Goal: Task Accomplishment & Management: Complete application form

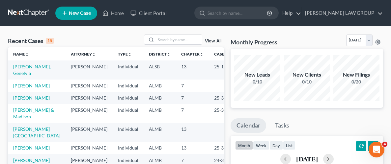
click at [77, 12] on span "New Case" at bounding box center [80, 13] width 22 height 5
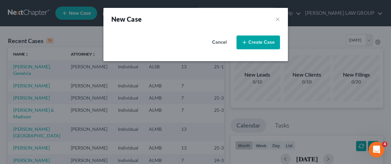
select select "0"
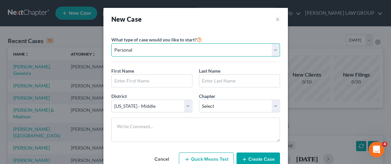
click at [276, 52] on select "Personal Business" at bounding box center [195, 49] width 169 height 13
click at [111, 43] on select "Personal Business" at bounding box center [195, 49] width 169 height 13
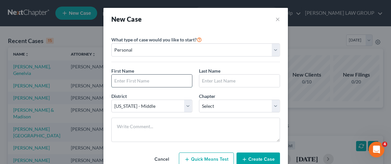
click at [171, 81] on input "text" at bounding box center [152, 81] width 80 height 13
type input "[PERSON_NAME]"
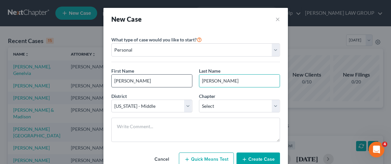
type input "[PERSON_NAME]"
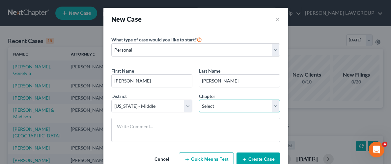
click at [277, 103] on select "Select 7 11 12 13" at bounding box center [239, 106] width 81 height 13
select select "0"
click at [199, 100] on select "Select 7 11 12 13" at bounding box center [239, 106] width 81 height 13
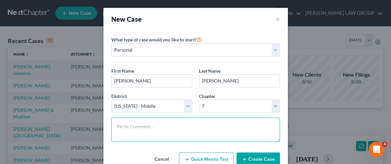
click at [231, 126] on textarea at bounding box center [195, 130] width 169 height 24
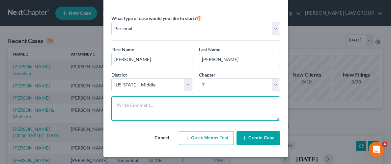
scroll to position [22, 0]
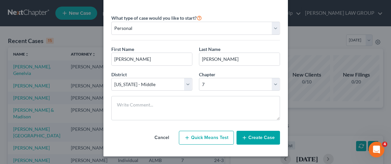
click at [259, 138] on button "Create Case" at bounding box center [257, 138] width 43 height 14
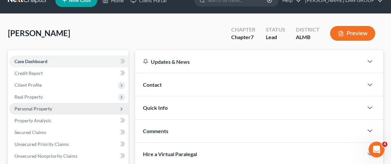
scroll to position [26, 0]
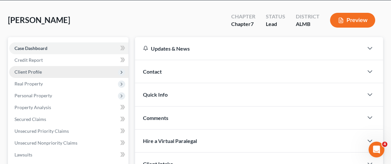
click at [36, 73] on span "Client Profile" at bounding box center [27, 72] width 27 height 6
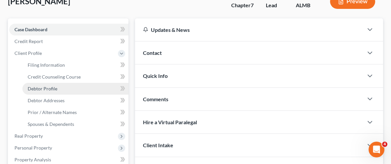
scroll to position [45, 0]
click at [42, 90] on span "Debtor Profile" at bounding box center [43, 89] width 30 height 6
select select "0"
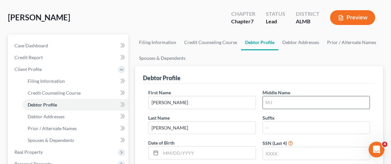
scroll to position [35, 0]
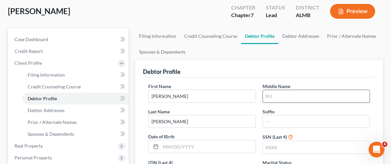
click at [297, 99] on input "text" at bounding box center [316, 96] width 107 height 13
click at [334, 97] on input "text" at bounding box center [316, 96] width 107 height 13
type input "g"
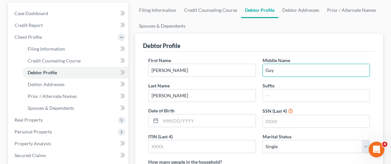
scroll to position [76, 0]
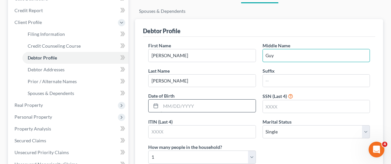
type input "Guy"
click at [201, 110] on input "text" at bounding box center [208, 106] width 95 height 13
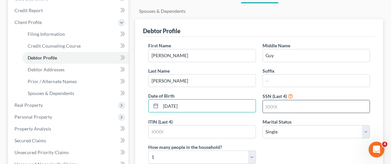
type input "[DATE]"
click at [280, 111] on input "text" at bounding box center [316, 106] width 107 height 13
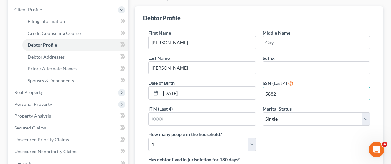
scroll to position [126, 0]
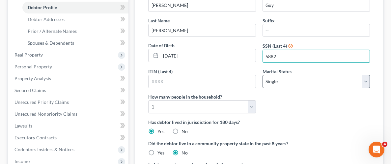
type input "5882"
click at [365, 81] on select "Select Single Married Separated Divorced Widowed" at bounding box center [315, 81] width 107 height 13
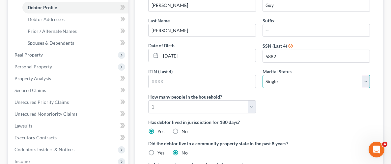
select select "3"
click at [262, 75] on select "Select Single Married Separated Divorced Widowed" at bounding box center [315, 81] width 107 height 13
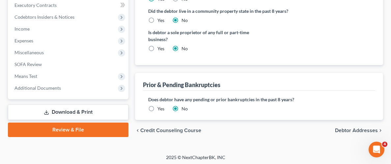
scroll to position [260, 0]
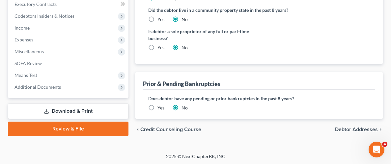
click at [157, 106] on label "Yes" at bounding box center [160, 108] width 7 height 7
click at [160, 106] on input "Yes" at bounding box center [162, 107] width 4 height 4
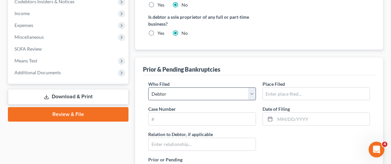
scroll to position [280, 0]
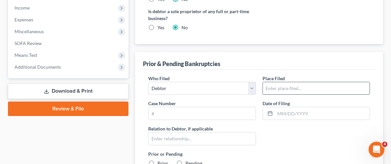
click at [294, 85] on input "text" at bounding box center [316, 88] width 107 height 13
type input "Middle District of [US_STATE]"
click at [238, 111] on input "text" at bounding box center [202, 113] width 107 height 13
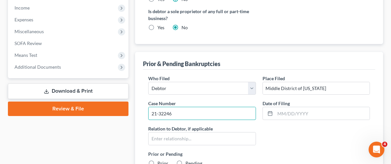
type input "21-32246"
click at [297, 112] on input "text" at bounding box center [322, 113] width 95 height 13
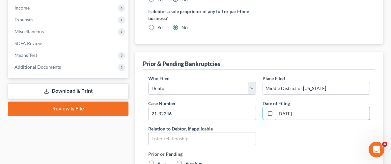
type input "[DATE]"
click at [277, 134] on div "Who Filed * Debtor Other Place Filed * [GEOGRAPHIC_DATA] of [US_STATE] Case Num…" at bounding box center [259, 129] width 228 height 109
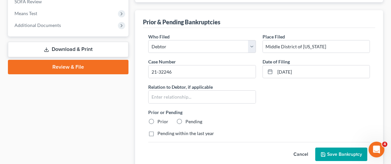
scroll to position [322, 0]
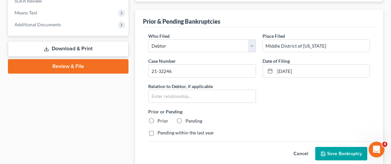
click at [157, 119] on label "Prior" at bounding box center [162, 121] width 11 height 7
click at [160, 119] on input "Prior" at bounding box center [162, 120] width 4 height 4
radio input "true"
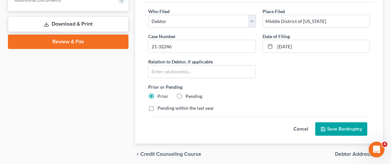
scroll to position [351, 0]
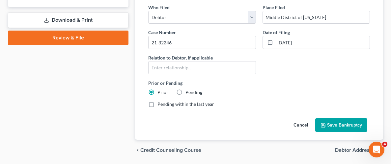
click at [328, 123] on button "Save Bankruptcy" at bounding box center [341, 126] width 52 height 14
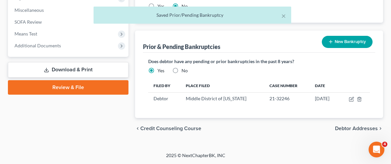
scroll to position [300, 0]
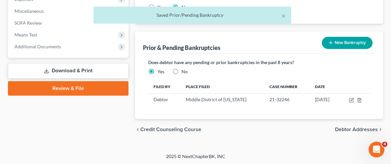
click at [339, 43] on button "New Bankruptcy" at bounding box center [347, 43] width 51 height 12
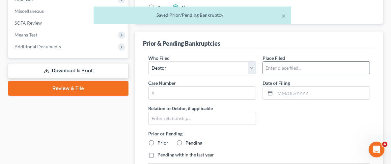
click at [298, 68] on input "text" at bounding box center [316, 68] width 107 height 13
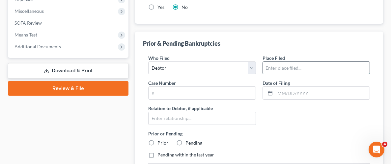
type input "Middle District of [US_STATE]"
click at [223, 92] on input "text" at bounding box center [202, 93] width 107 height 13
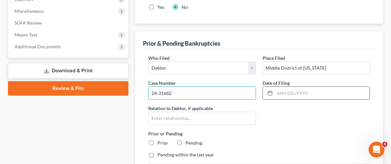
type input "24-31682"
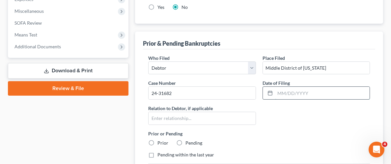
click at [299, 93] on input "text" at bounding box center [322, 93] width 95 height 13
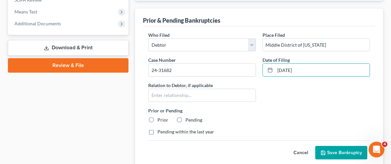
scroll to position [327, 0]
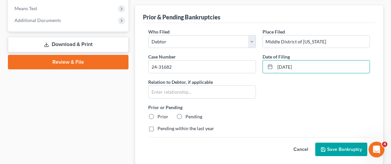
type input "[DATE]"
click at [157, 116] on label "Prior" at bounding box center [162, 117] width 11 height 7
click at [160, 116] on input "Prior" at bounding box center [162, 116] width 4 height 4
radio input "true"
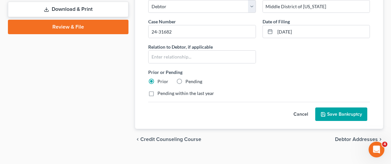
scroll to position [366, 0]
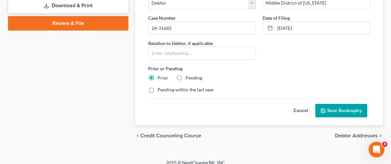
click at [341, 113] on button "Save Bankruptcy" at bounding box center [341, 111] width 52 height 14
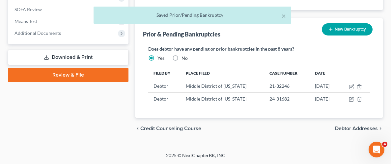
scroll to position [313, 0]
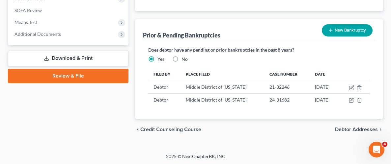
click at [352, 128] on span "Debtor Addresses" at bounding box center [356, 129] width 43 height 5
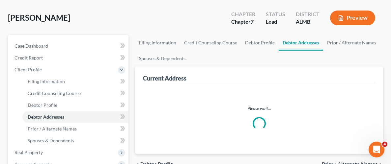
scroll to position [0, 0]
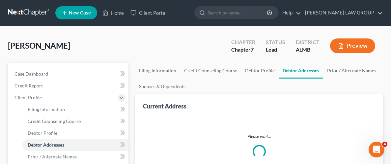
select select "0"
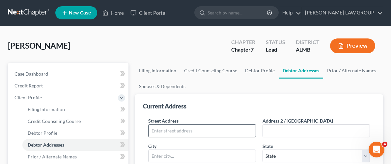
scroll to position [0, 0]
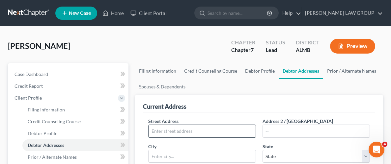
click at [212, 133] on input "text" at bounding box center [202, 131] width 107 height 13
type input "[STREET_ADDRESS][PERSON_NAME]"
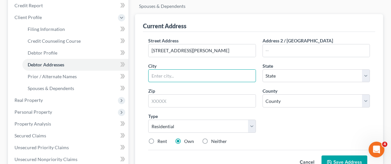
scroll to position [85, 0]
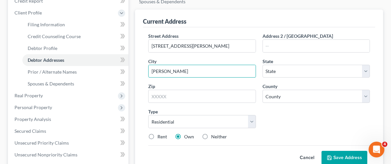
type input "[PERSON_NAME]"
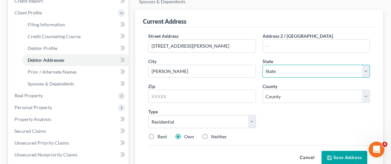
select select "0"
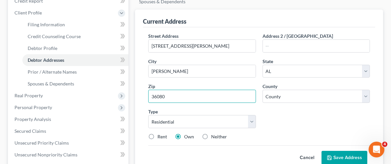
type input "36080"
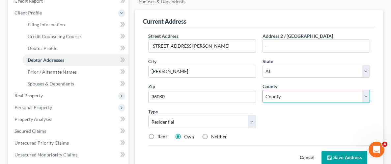
click at [366, 97] on select "County [GEOGRAPHIC_DATA] [GEOGRAPHIC_DATA] [GEOGRAPHIC_DATA] [GEOGRAPHIC_DATA] …" at bounding box center [315, 96] width 107 height 13
select select "25"
click at [262, 90] on select "County [GEOGRAPHIC_DATA] [GEOGRAPHIC_DATA] [GEOGRAPHIC_DATA] [GEOGRAPHIC_DATA] …" at bounding box center [315, 96] width 107 height 13
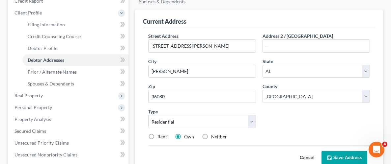
click at [280, 114] on div "Street Address * [STREET_ADDRESS][PERSON_NAME] Address 2 / [GEOGRAPHIC_DATA] * …" at bounding box center [259, 89] width 228 height 113
click at [335, 153] on button "Save Address" at bounding box center [344, 158] width 46 height 14
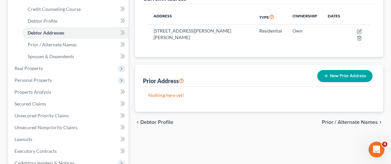
scroll to position [113, 0]
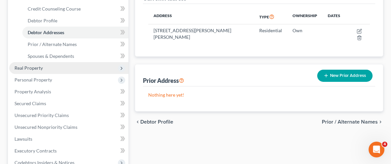
click at [30, 68] on span "Real Property" at bounding box center [28, 68] width 28 height 6
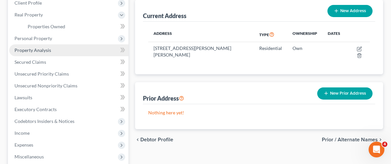
scroll to position [91, 0]
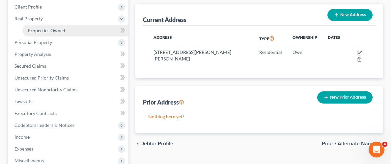
click at [58, 34] on link "Properties Owned" at bounding box center [75, 31] width 106 height 12
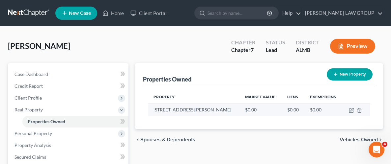
click at [347, 110] on td at bounding box center [355, 110] width 27 height 13
click at [350, 111] on icon "button" at bounding box center [351, 110] width 5 height 5
select select "0"
select select "25"
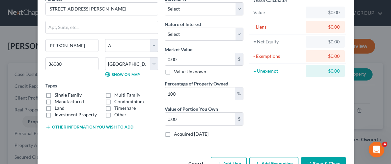
scroll to position [37, 0]
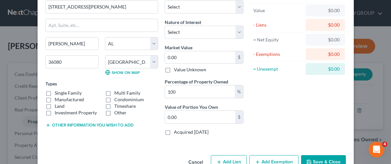
click at [55, 93] on label "Single Family" at bounding box center [68, 93] width 27 height 7
click at [57, 93] on input "Single Family" at bounding box center [59, 92] width 4 height 4
checkbox input "true"
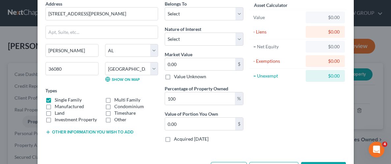
scroll to position [11, 0]
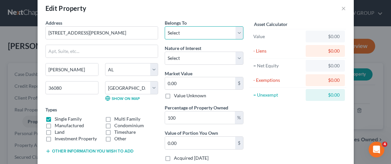
click at [238, 32] on select "Select Debtor 1 Only Debtor 2 Only Debtor 1 And Debtor 2 Only At Least One Of T…" at bounding box center [204, 32] width 79 height 13
select select "0"
click at [165, 26] on select "Select Debtor 1 Only Debtor 2 Only Debtor 1 And Debtor 2 Only At Least One Of T…" at bounding box center [204, 32] width 79 height 13
click at [236, 32] on select "Select Debtor 1 Only Debtor 2 Only Debtor 1 And Debtor 2 Only At Least One Of T…" at bounding box center [204, 32] width 79 height 13
click at [237, 30] on select "Select Debtor 1 Only Debtor 2 Only Debtor 1 And Debtor 2 Only At Least One Of T…" at bounding box center [204, 32] width 79 height 13
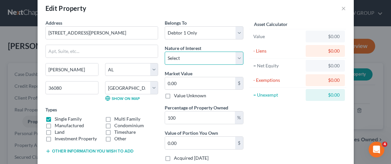
click at [239, 59] on select "Select Fee Simple Joint Tenant Life Estate Equitable Interest Future Interest T…" at bounding box center [204, 58] width 79 height 13
click at [241, 55] on select "Select Fee Simple Joint Tenant Life Estate Equitable Interest Future Interest T…" at bounding box center [204, 58] width 79 height 13
click at [226, 85] on input "0.00" at bounding box center [200, 83] width 70 height 13
type input "1"
type input "1.00"
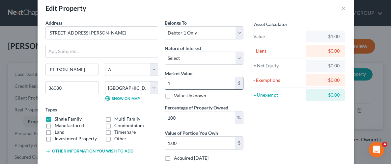
type input "16"
type input "16.00"
type input "166"
type input "166.00"
type input "1660"
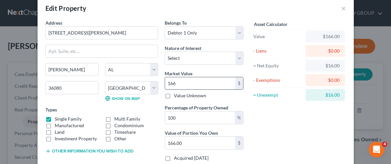
type input "1,660.00"
type input "1,6608"
type input "16,608.00"
type input "16,6080"
type input "166,080.00"
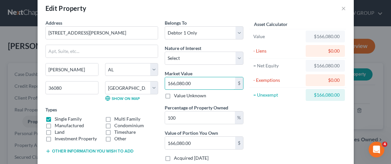
type input "166,080.00"
click at [274, 108] on div "Asset Calculator Value $166,080.00 - Liens $0.00 = Net Equity $166,080.00 - Exe…" at bounding box center [298, 93] width 102 height 148
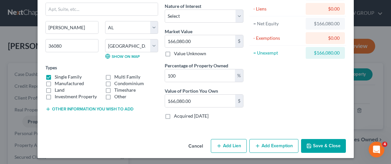
scroll to position [54, 0]
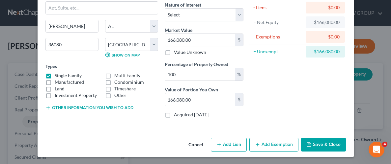
click at [329, 147] on button "Save & Close" at bounding box center [323, 145] width 45 height 14
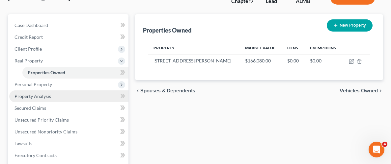
scroll to position [54, 0]
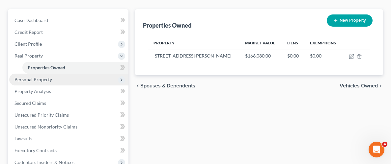
click at [53, 80] on span "Personal Property" at bounding box center [68, 80] width 119 height 12
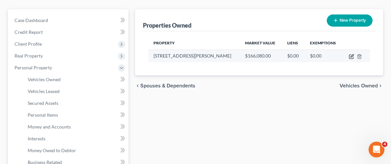
click at [352, 56] on icon "button" at bounding box center [351, 56] width 5 height 5
select select "0"
select select "25"
select select "0"
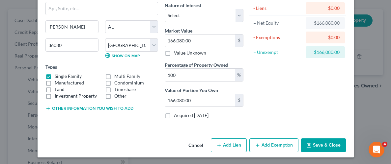
scroll to position [54, 0]
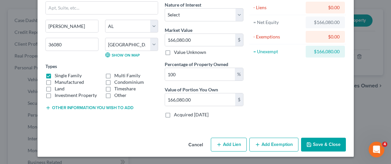
click at [273, 146] on button "Add Exemption" at bounding box center [273, 145] width 49 height 14
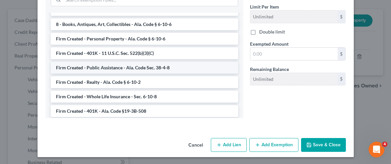
scroll to position [503, 0]
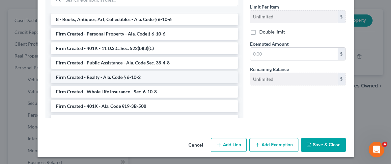
click at [98, 71] on li "Firm Created - Realty - Ala. Code § 6-10-2" at bounding box center [144, 77] width 187 height 12
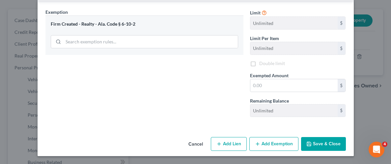
scroll to position [200, 0]
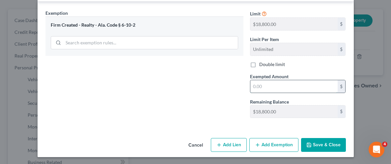
click at [305, 87] on input "text" at bounding box center [293, 86] width 87 height 13
type input "18,800.00"
click at [328, 140] on button "Save & Close" at bounding box center [323, 145] width 45 height 14
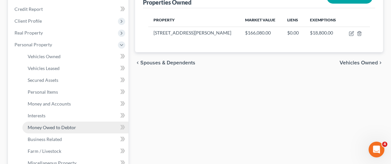
scroll to position [99, 0]
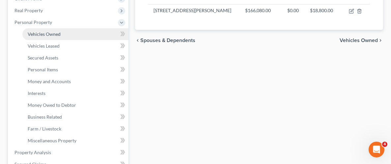
click at [49, 34] on span "Vehicles Owned" at bounding box center [44, 34] width 33 height 6
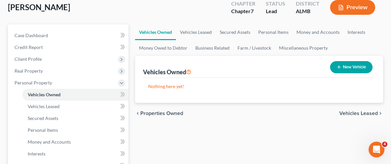
scroll to position [44, 0]
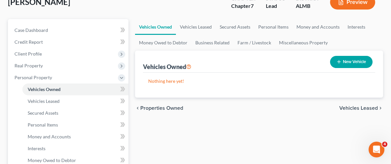
click at [344, 59] on button "New Vehicle" at bounding box center [351, 62] width 42 height 12
select select "0"
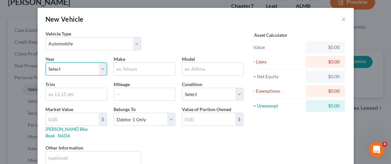
click at [100, 70] on select "Select 2026 2025 2024 2023 2022 2021 2020 2019 2018 2017 2016 2015 2014 2013 20…" at bounding box center [76, 69] width 62 height 13
select select "7"
click at [45, 63] on select "Select 2026 2025 2024 2023 2022 2021 2020 2019 2018 2017 2016 2015 2014 2013 20…" at bounding box center [76, 69] width 62 height 13
click at [148, 71] on input "text" at bounding box center [144, 69] width 61 height 13
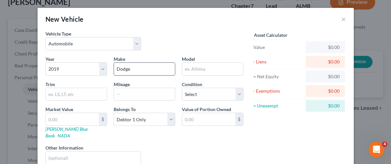
type input "Dodge"
type input "R"
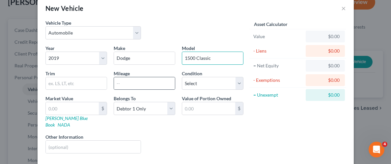
scroll to position [8, 0]
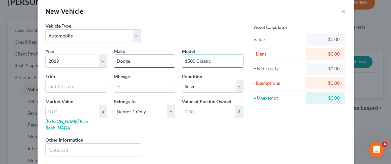
type input "1500 Classic"
click at [148, 63] on input "Dodge" at bounding box center [144, 61] width 61 height 13
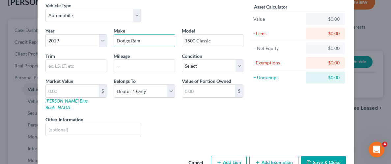
scroll to position [38, 0]
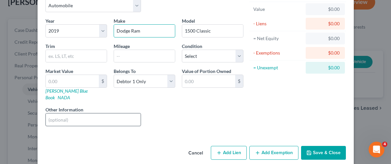
type input "Dodge Ram"
click at [90, 114] on input "text" at bounding box center [93, 120] width 95 height 13
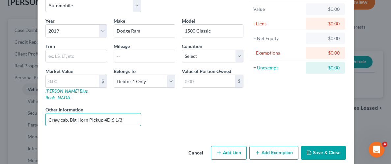
type input "Crew cab, Big Horn Pickup 4D 6 1/3"
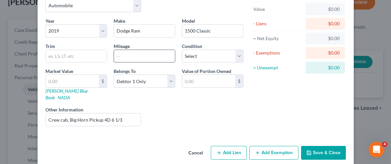
click at [144, 57] on input "text" at bounding box center [144, 56] width 61 height 13
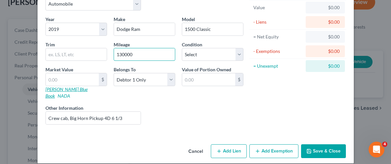
type input "130000"
click at [67, 90] on link "[PERSON_NAME] Blue Book" at bounding box center [66, 93] width 42 height 12
click at [93, 81] on input "text" at bounding box center [72, 79] width 53 height 13
type input "1"
type input "1.00"
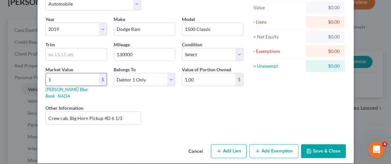
type input "15"
type input "15.00"
type input "150"
type input "150.00"
type input "1503"
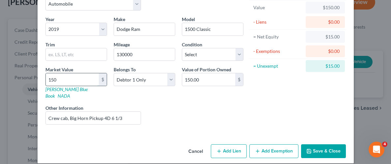
type input "1,503.00"
type input "15,035"
type input "15,035.00"
type input "15,035"
click at [288, 113] on div "Asset Calculator Value $15,035.00 - Liens $0.00 = Net Equity $150.00 - Exemptio…" at bounding box center [298, 60] width 102 height 140
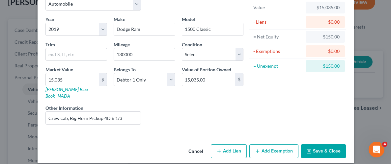
click at [331, 145] on button "Save & Close" at bounding box center [323, 152] width 45 height 14
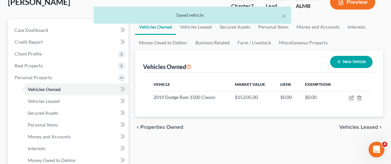
click at [349, 62] on button "New Vehicle" at bounding box center [351, 62] width 42 height 12
select select "0"
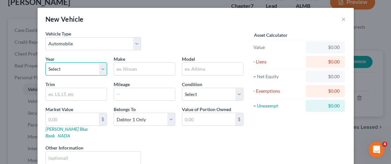
click at [102, 73] on select "Select 2026 2025 2024 2023 2022 2021 2020 2019 2018 2017 2016 2015 2014 2013 20…" at bounding box center [76, 69] width 62 height 13
select select "7"
click at [45, 63] on select "Select 2026 2025 2024 2023 2022 2021 2020 2019 2018 2017 2016 2015 2014 2013 20…" at bounding box center [76, 69] width 62 height 13
click at [141, 70] on input "text" at bounding box center [144, 69] width 61 height 13
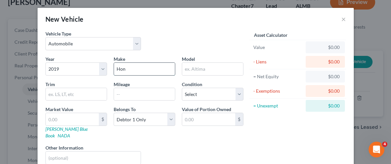
type input "Honda"
click at [204, 73] on input "text" at bounding box center [212, 69] width 61 height 13
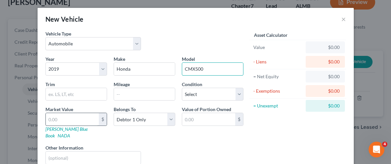
type input "CMX500"
click at [85, 123] on input "text" at bounding box center [72, 119] width 53 height 13
type input "3"
type input "3.00"
type input "35"
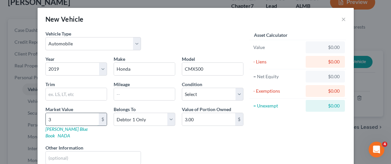
type input "35.00"
type input "350"
type input "350.00"
type input "3500"
type input "3,500.00"
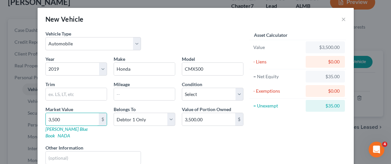
type input "3,500"
click at [196, 136] on div "Year Select 2026 2025 2024 2023 2022 2021 2020 2019 2018 2017 2016 2015 2014 20…" at bounding box center [144, 113] width 205 height 114
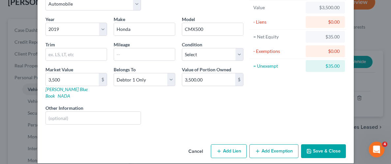
click at [233, 145] on button "Add Lien" at bounding box center [229, 152] width 36 height 14
select select "0"
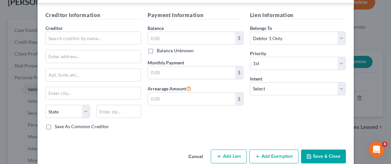
scroll to position [195, 0]
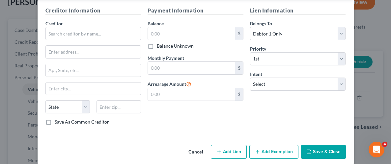
click at [198, 146] on button "Cancel" at bounding box center [195, 152] width 25 height 13
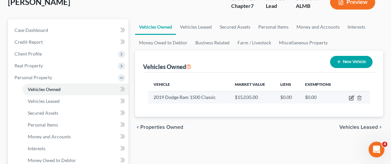
click at [350, 96] on icon "button" at bounding box center [351, 97] width 5 height 5
select select "0"
select select "7"
select select "0"
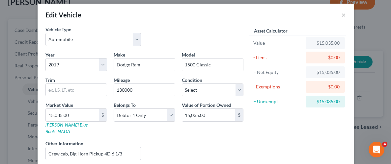
scroll to position [18, 0]
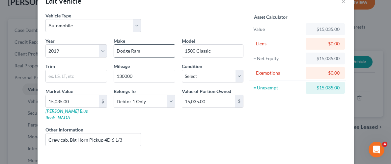
click at [130, 51] on input "Dodge Ram" at bounding box center [144, 51] width 61 height 13
type input "Ram"
click at [265, 122] on div "Asset Calculator Value $15,035.00 - Liens $0.00 = Net Equity $15,035.00 - Exemp…" at bounding box center [298, 82] width 102 height 140
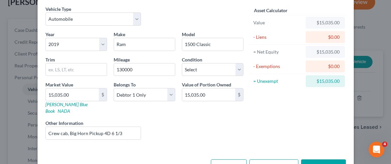
scroll to position [40, 0]
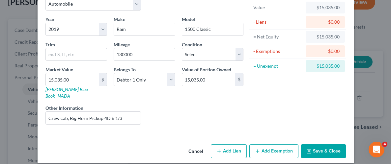
click at [317, 145] on button "Save & Close" at bounding box center [323, 152] width 45 height 14
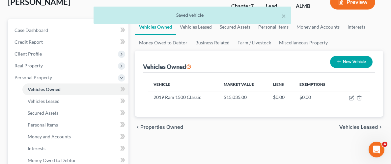
click at [356, 62] on button "New Vehicle" at bounding box center [351, 62] width 42 height 12
select select "0"
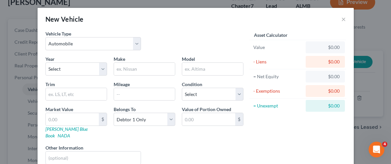
click at [107, 69] on div "Year Select 2026 2025 2024 2023 2022 2021 2020 2019 2018 2017 2016 2015 2014 20…" at bounding box center [76, 66] width 68 height 20
click at [106, 69] on select "Select 2026 2025 2024 2023 2022 2021 2020 2019 2018 2017 2016 2015 2014 2013 20…" at bounding box center [76, 69] width 62 height 13
select select "7"
click at [45, 63] on select "Select 2026 2025 2024 2023 2022 2021 2020 2019 2018 2017 2016 2015 2014 2013 20…" at bounding box center [76, 69] width 62 height 13
click at [154, 69] on input "text" at bounding box center [144, 69] width 61 height 13
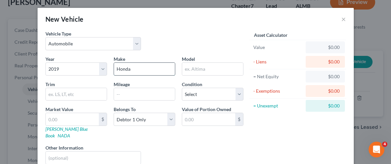
type input "Honda"
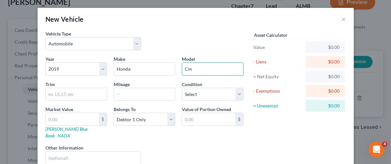
type input "CMX500"
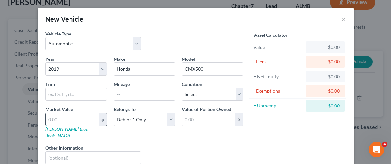
click at [76, 119] on input "text" at bounding box center [72, 119] width 53 height 13
type input "3"
type input "3.00"
type input "35"
type input "35.00"
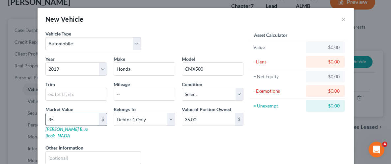
type input "350"
type input "350.00"
type input "3500"
type input "3,500.00"
type input "3,500"
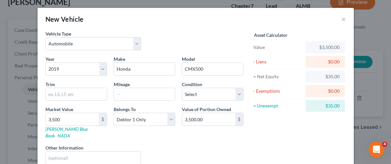
click at [213, 145] on div "Liens Select" at bounding box center [195, 155] width 102 height 20
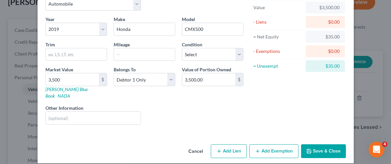
click at [324, 145] on button "Save & Close" at bounding box center [323, 152] width 45 height 14
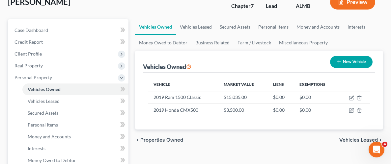
click at [336, 61] on icon "button" at bounding box center [338, 61] width 5 height 5
select select "0"
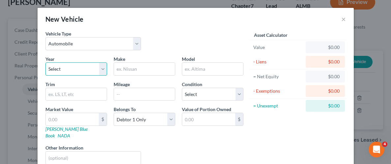
click at [100, 70] on select "Select 2026 2025 2024 2023 2022 2021 2020 2019 2018 2017 2016 2015 2014 2013 20…" at bounding box center [76, 69] width 62 height 13
select select "13"
click at [45, 63] on select "Select 2026 2025 2024 2023 2022 2021 2020 2019 2018 2017 2016 2015 2014 2013 20…" at bounding box center [76, 69] width 62 height 13
click at [151, 67] on input "text" at bounding box center [144, 69] width 61 height 13
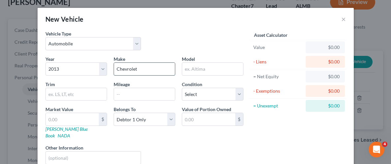
type input "Chevrolet"
type input "c"
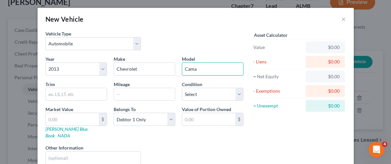
type input "Camaro"
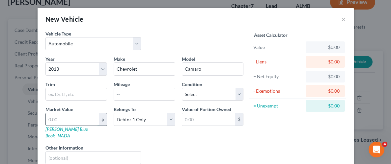
click at [84, 123] on input "text" at bounding box center [72, 119] width 53 height 13
type input "7"
type input "7.00"
type input "70"
type input "70.00"
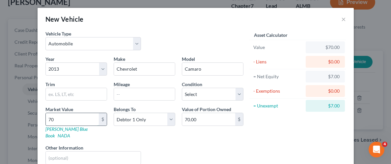
type input "700"
type input "700.00"
type input "7000"
type input "7,000.00"
type input "7,000"
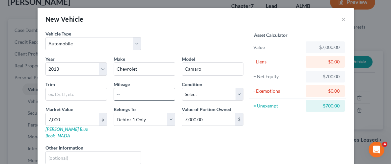
click at [142, 95] on input "text" at bounding box center [144, 94] width 61 height 13
type input "110000"
click at [237, 93] on select "Select Excellent Very Good Good Fair Poor" at bounding box center [213, 94] width 62 height 13
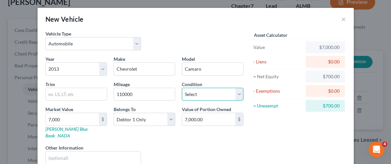
click at [241, 94] on select "Select Excellent Very Good Good Fair Poor" at bounding box center [213, 94] width 62 height 13
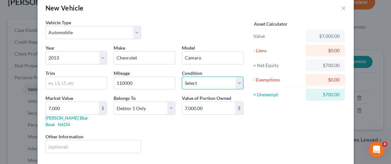
scroll to position [19, 0]
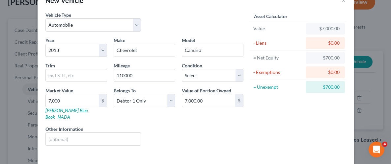
click at [230, 112] on div "Value of Portion Owned 7,000.00 $" at bounding box center [212, 103] width 68 height 33
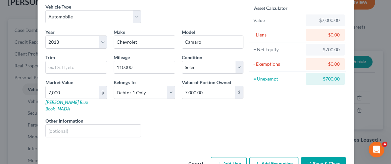
scroll to position [40, 0]
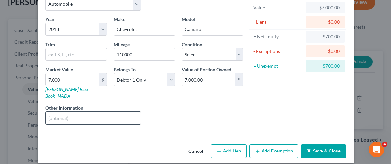
click at [114, 112] on input "text" at bounding box center [93, 118] width 95 height 13
type input "Repossessed as of [DATE]"
click at [320, 146] on button "Save & Close" at bounding box center [323, 152] width 45 height 14
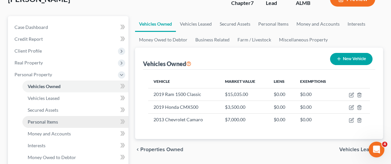
scroll to position [64, 0]
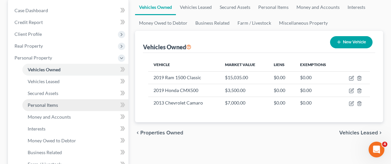
click at [49, 103] on span "Personal Items" at bounding box center [43, 105] width 30 height 6
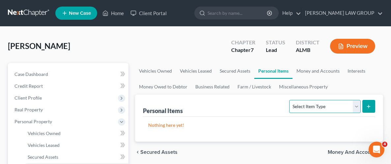
click at [358, 104] on select "Select Item Type Clothing Collectibles Of Value Electronics Firearms Household …" at bounding box center [324, 106] width 71 height 13
select select "household_goods"
click at [290, 100] on select "Select Item Type Clothing Collectibles Of Value Electronics Firearms Household …" at bounding box center [324, 106] width 71 height 13
click at [372, 104] on button "submit" at bounding box center [368, 106] width 13 height 13
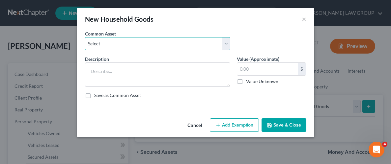
click at [227, 43] on select "Select Household Goods Household Goods" at bounding box center [157, 43] width 145 height 13
select select "0"
click at [85, 37] on select "Select Household Goods Household Goods" at bounding box center [157, 43] width 145 height 13
type textarea "Household Goods"
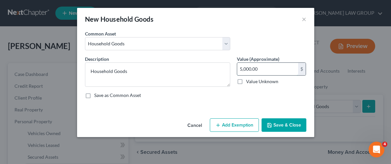
click at [290, 68] on input "5,000.00" at bounding box center [267, 69] width 61 height 13
type input "20.00"
click at [246, 123] on button "Add Exemption" at bounding box center [234, 126] width 49 height 14
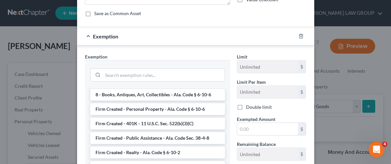
scroll to position [83, 0]
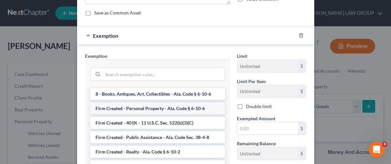
click at [161, 103] on li "Firm Created - Personal Property - Ala. Code § 6-10-6" at bounding box center [157, 109] width 135 height 12
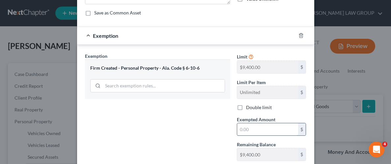
click at [281, 131] on input "text" at bounding box center [267, 129] width 61 height 13
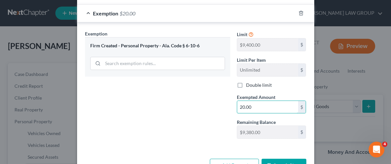
scroll to position [126, 0]
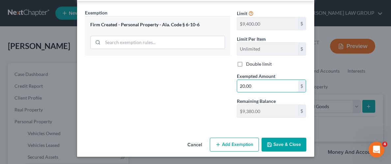
type input "20.00"
click at [281, 144] on button "Save & Close" at bounding box center [283, 145] width 45 height 14
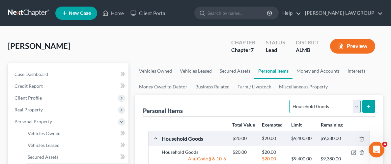
click at [354, 106] on select "Select Item Type Clothing Collectibles Of Value Electronics Firearms Household …" at bounding box center [324, 106] width 71 height 13
click at [290, 100] on select "Select Item Type Clothing Collectibles Of Value Electronics Firearms Household …" at bounding box center [324, 106] width 71 height 13
click at [366, 104] on icon "submit" at bounding box center [368, 106] width 5 height 5
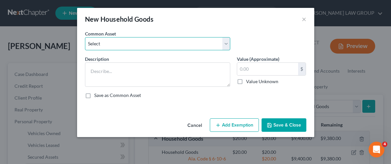
click at [228, 46] on select "Select Household Goods Household Goods" at bounding box center [157, 43] width 145 height 13
click at [225, 46] on select "Select Household Goods Household Goods" at bounding box center [157, 43] width 145 height 13
click at [218, 42] on select "Select Household Goods Household Goods" at bounding box center [157, 43] width 145 height 13
select select "0"
click at [85, 37] on select "Select Household Goods Household Goods" at bounding box center [157, 43] width 145 height 13
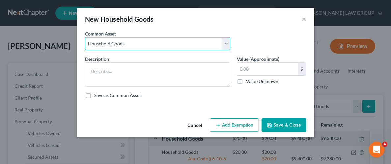
type textarea "Household Goods"
type input "5,000.00"
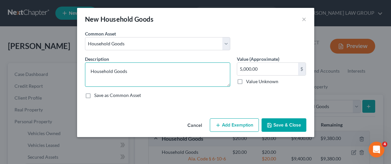
click at [162, 70] on textarea "Household Goods" at bounding box center [157, 75] width 145 height 24
type textarea "H"
type textarea "Furniture"
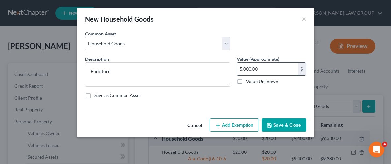
click at [278, 66] on input "5,000.00" at bounding box center [267, 69] width 61 height 13
type input "500.00"
click at [240, 126] on button "Add Exemption" at bounding box center [234, 126] width 49 height 14
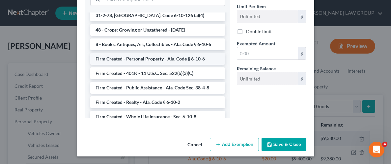
scroll to position [527, 0]
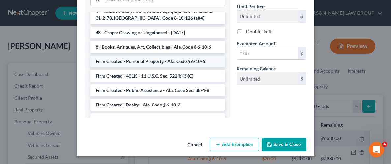
click at [165, 56] on li "Firm Created - Personal Property - Ala. Code § 6-10-6" at bounding box center [157, 62] width 135 height 12
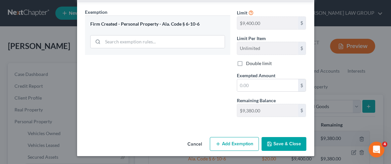
scroll to position [126, 0]
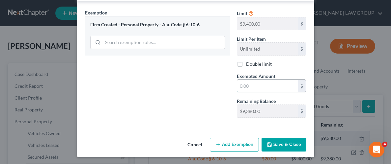
click at [276, 86] on input "text" at bounding box center [267, 86] width 61 height 13
type input "500.00"
click at [281, 143] on button "Save & Close" at bounding box center [283, 145] width 45 height 14
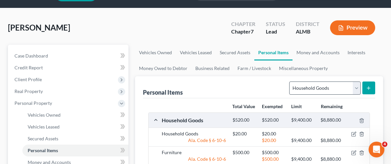
scroll to position [17, 0]
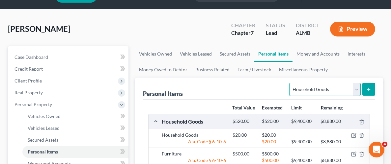
click at [357, 88] on select "Select Item Type Clothing Collectibles Of Value Electronics Firearms Household …" at bounding box center [324, 89] width 71 height 13
select select "clothing"
click at [290, 83] on select "Select Item Type Clothing Collectibles Of Value Electronics Firearms Household …" at bounding box center [324, 89] width 71 height 13
click at [372, 89] on button "submit" at bounding box center [368, 89] width 13 height 13
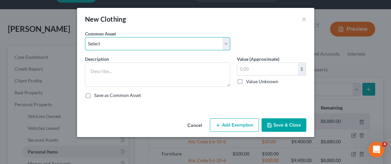
click at [222, 42] on select "Select Wearing apparel" at bounding box center [157, 43] width 145 height 13
select select "0"
click at [85, 37] on select "Select Wearing apparel" at bounding box center [157, 43] width 145 height 13
type textarea "Wearing apparel"
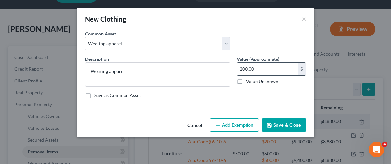
click at [284, 67] on input "200.00" at bounding box center [267, 69] width 61 height 13
type input "250.00"
click at [238, 128] on button "Add Exemption" at bounding box center [234, 126] width 49 height 14
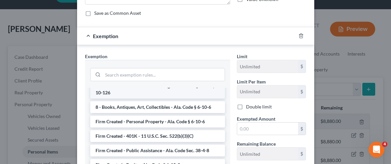
scroll to position [565, 0]
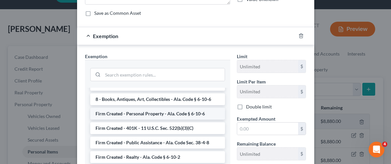
click at [162, 108] on li "Firm Created - Personal Property - Ala. Code § 6-10-6" at bounding box center [157, 114] width 135 height 12
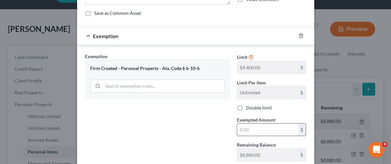
click at [292, 131] on input "text" at bounding box center [267, 130] width 61 height 13
type input "250.00"
click at [217, 129] on div "Exemption Set must be selected for CA. Exemption * Firm Created - Personal Prop…" at bounding box center [158, 110] width 152 height 114
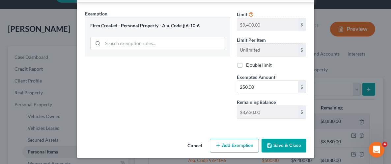
scroll to position [126, 0]
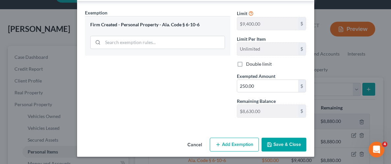
click at [284, 147] on button "Save & Close" at bounding box center [283, 145] width 45 height 14
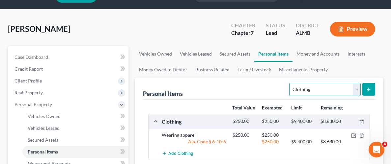
click at [355, 85] on select "Select Item Type Clothing Collectibles Of Value Electronics Firearms Household …" at bounding box center [324, 89] width 71 height 13
select select "electronics"
click at [290, 83] on select "Select Item Type Clothing Collectibles Of Value Electronics Firearms Household …" at bounding box center [324, 89] width 71 height 13
click at [372, 88] on button "submit" at bounding box center [368, 89] width 13 height 13
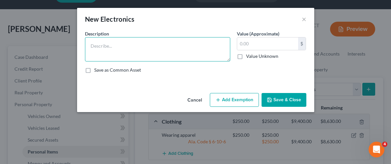
click at [177, 48] on textarea at bounding box center [157, 49] width 145 height 24
type textarea "l"
type textarea "Home electronics"
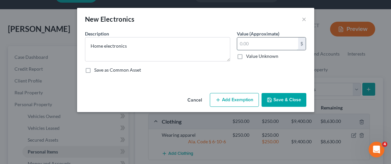
click at [290, 44] on input "text" at bounding box center [267, 44] width 61 height 13
type input "250.00"
click at [243, 102] on button "Add Exemption" at bounding box center [234, 100] width 49 height 14
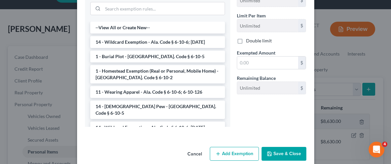
scroll to position [124, 0]
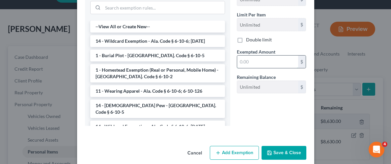
click at [292, 60] on input "text" at bounding box center [267, 62] width 61 height 13
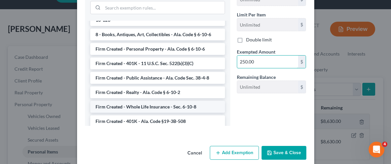
scroll to position [553, 0]
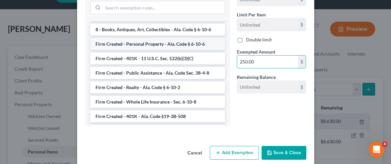
type input "250.00"
click at [132, 38] on li "Firm Created - Personal Property - Ala. Code § 6-10-6" at bounding box center [157, 44] width 135 height 12
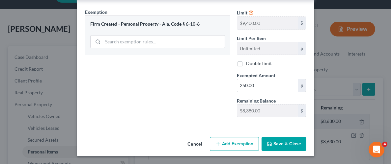
scroll to position [101, 0]
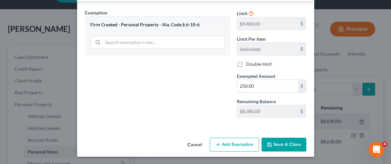
click at [287, 142] on button "Save & Close" at bounding box center [283, 145] width 45 height 14
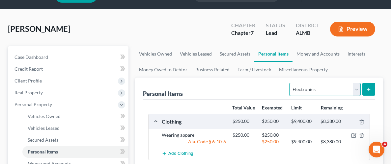
click at [356, 89] on select "Select Item Type Clothing Collectibles Of Value Electronics Firearms Household …" at bounding box center [324, 89] width 71 height 13
select select "jewelry"
click at [290, 83] on select "Select Item Type Clothing Collectibles Of Value Electronics Firearms Household …" at bounding box center [324, 89] width 71 height 13
click at [372, 88] on button "submit" at bounding box center [368, 89] width 13 height 13
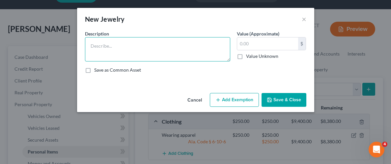
click at [203, 52] on textarea at bounding box center [157, 49] width 145 height 24
type textarea "Jewelry"
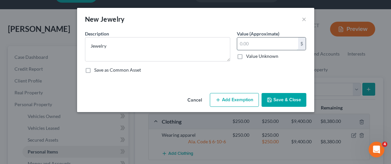
click at [248, 41] on input "text" at bounding box center [267, 44] width 61 height 13
type input "50.00"
click at [232, 98] on button "Add Exemption" at bounding box center [234, 100] width 49 height 14
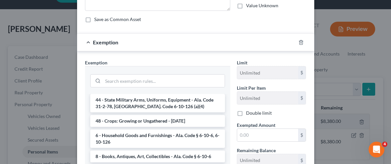
scroll to position [570, 0]
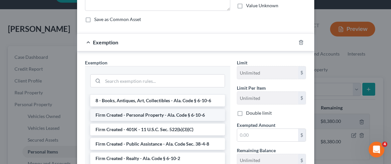
click at [160, 109] on li "Firm Created - Personal Property - Ala. Code § 6-10-6" at bounding box center [157, 115] width 135 height 12
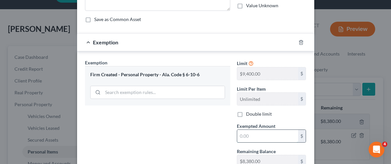
click at [259, 135] on input "text" at bounding box center [267, 136] width 61 height 13
type input "50.00"
click at [188, 125] on div "Exemption Set must be selected for CA. Exemption * Firm Created - Personal Prop…" at bounding box center [158, 116] width 152 height 114
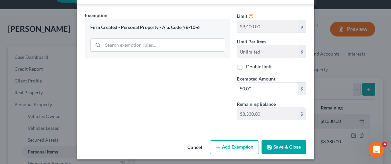
scroll to position [101, 0]
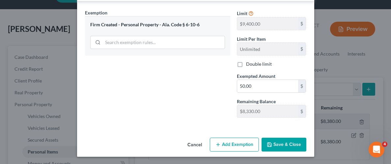
click at [283, 145] on button "Save & Close" at bounding box center [283, 145] width 45 height 14
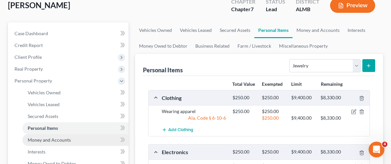
scroll to position [49, 0]
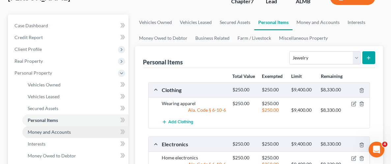
click at [49, 132] on span "Money and Accounts" at bounding box center [49, 132] width 43 height 6
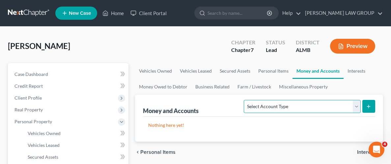
click at [356, 106] on select "Select Account Type Brokerage Cash on Hand Certificates of Deposit Checking Acc…" at bounding box center [302, 106] width 117 height 13
select select "checking"
click at [245, 100] on select "Select Account Type Brokerage Cash on Hand Certificates of Deposit Checking Acc…" at bounding box center [302, 106] width 117 height 13
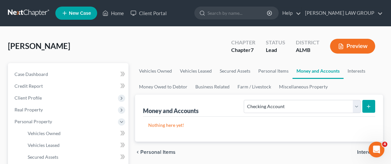
click at [369, 107] on icon "submit" at bounding box center [368, 106] width 5 height 5
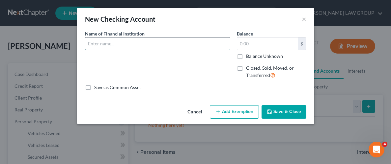
click at [149, 45] on input "text" at bounding box center [157, 44] width 145 height 13
type input "f"
type input "First Community Bank"
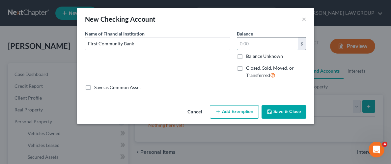
click at [258, 40] on input "text" at bounding box center [267, 44] width 61 height 13
type input "2,000"
click at [242, 111] on button "Add Exemption" at bounding box center [234, 112] width 49 height 14
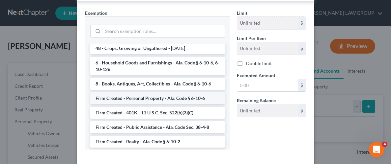
scroll to position [522, 0]
click at [144, 93] on li "Firm Created - Personal Property - Ala. Code § 6-10-6" at bounding box center [157, 99] width 135 height 12
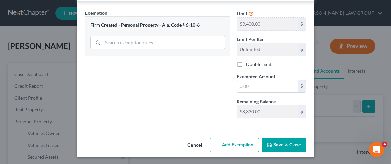
click at [248, 146] on button "Add Exemption" at bounding box center [234, 145] width 49 height 14
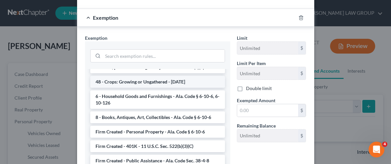
scroll to position [517, 0]
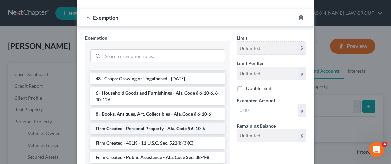
click at [148, 123] on li "Firm Created - Personal Property - Ala. Code § 6-10-6" at bounding box center [157, 129] width 135 height 12
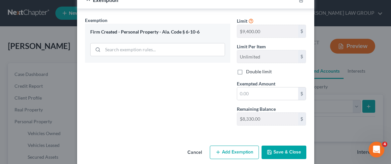
scroll to position [258, 0]
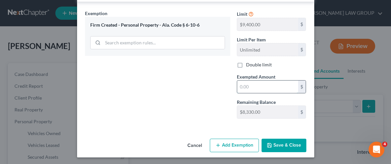
click at [273, 82] on input "text" at bounding box center [267, 87] width 61 height 13
type input "2,000.00"
click at [280, 144] on button "Save & Close" at bounding box center [283, 146] width 45 height 14
click at [288, 144] on button "Save & Close" at bounding box center [283, 146] width 45 height 14
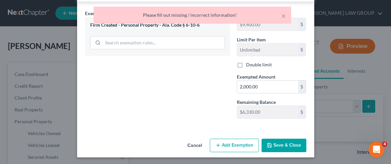
click at [199, 101] on div "Exemption Set must be selected for CA. Exemption * Firm Created - Personal Prop…" at bounding box center [158, 67] width 152 height 114
click at [280, 16] on div "Please fill out missing / incorrect information!" at bounding box center [192, 15] width 187 height 7
click at [284, 14] on button "×" at bounding box center [283, 16] width 5 height 8
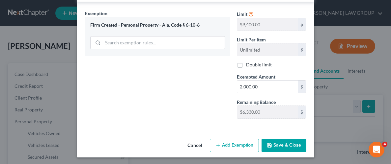
click at [194, 145] on button "Cancel" at bounding box center [194, 146] width 25 height 13
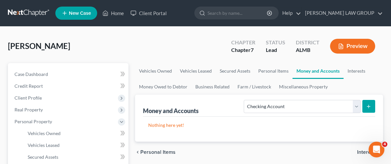
click at [368, 104] on icon "submit" at bounding box center [368, 106] width 5 height 5
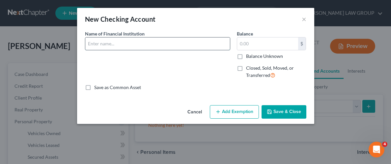
click at [126, 42] on input "text" at bounding box center [157, 44] width 145 height 13
click at [139, 41] on input "text" at bounding box center [157, 44] width 145 height 13
type input "First Community Bank"
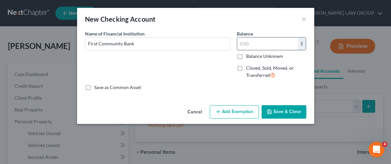
click at [248, 42] on input "text" at bounding box center [267, 44] width 61 height 13
type input "2,000"
click at [226, 113] on button "Add Exemption" at bounding box center [234, 112] width 49 height 14
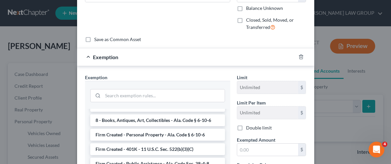
scroll to position [554, 0]
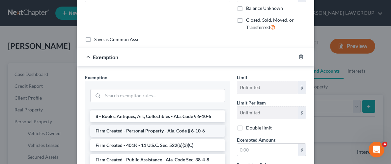
click at [155, 125] on li "Firm Created - Personal Property - Ala. Code § 6-10-6" at bounding box center [157, 131] width 135 height 12
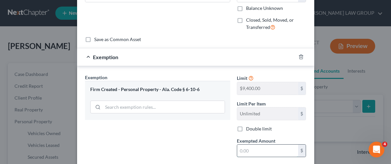
click at [260, 147] on input "text" at bounding box center [267, 151] width 61 height 13
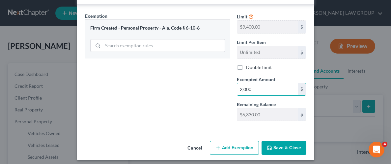
scroll to position [113, 0]
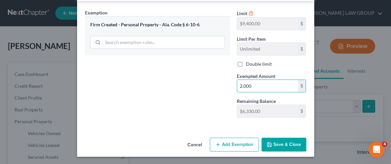
type input "2,000"
click at [286, 146] on button "Save & Close" at bounding box center [283, 145] width 45 height 14
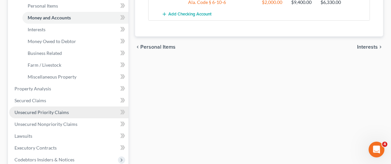
scroll to position [164, 0]
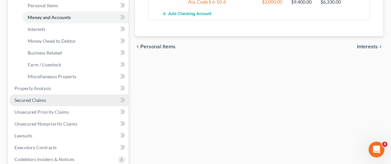
click at [32, 98] on span "Secured Claims" at bounding box center [30, 100] width 32 height 6
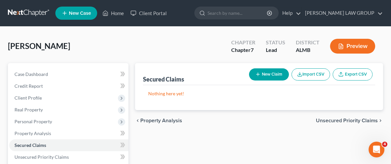
click at [272, 75] on button "New Claim" at bounding box center [269, 74] width 40 height 12
select select "0"
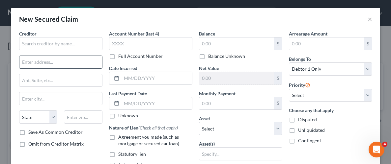
click at [92, 55] on div "Creditor * State [US_STATE] AK AR AZ CA CO [GEOGRAPHIC_DATA] DE DC [GEOGRAPHIC_…" at bounding box center [60, 79] width 83 height 99
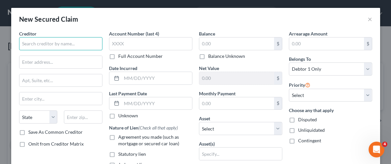
click at [73, 42] on input "text" at bounding box center [60, 43] width 83 height 13
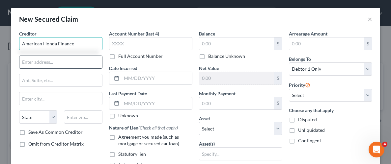
type input "American Honda Finance"
click at [64, 65] on input "text" at bounding box center [60, 62] width 83 height 13
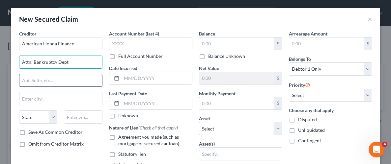
type input "Attn: Bankruptcy Dept"
click at [59, 79] on input "text" at bounding box center [60, 80] width 83 height 13
type input "O"
type input "PO Box 168088"
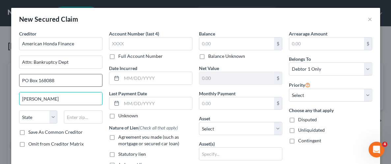
type input "[PERSON_NAME]"
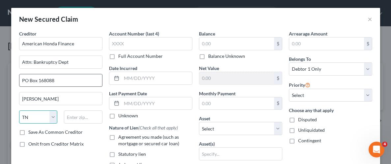
select select "45"
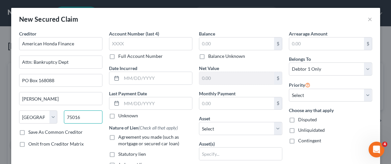
type input "75016"
click at [28, 132] on label "Save As Common Creditor" at bounding box center [55, 132] width 54 height 7
click at [31, 132] on input "Save As Common Creditor" at bounding box center [33, 131] width 4 height 4
checkbox input "true"
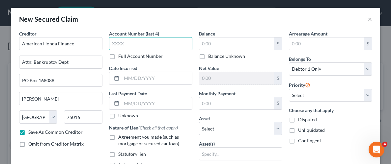
click at [156, 45] on input "text" at bounding box center [150, 43] width 83 height 13
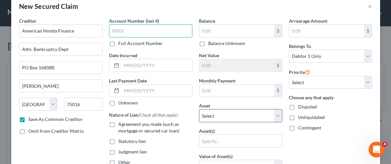
scroll to position [13, 0]
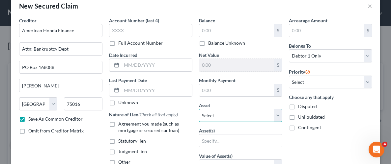
click at [279, 116] on select "Select Other Multiple Assets 2019 Ram 1500 Classic - $15035.0 2019 Honda CMX500…" at bounding box center [240, 115] width 83 height 13
click at [279, 115] on select "Select Other Multiple Assets 2019 Ram 1500 Classic - $15035.0 2019 Honda CMX500…" at bounding box center [240, 115] width 83 height 13
select select "3"
click at [199, 109] on select "Select Other Multiple Assets 2019 Ram 1500 Classic - $15035.0 2019 Honda CMX500…" at bounding box center [240, 115] width 83 height 13
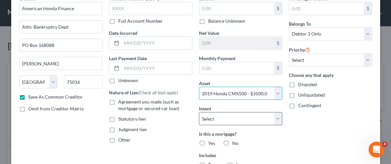
scroll to position [44, 0]
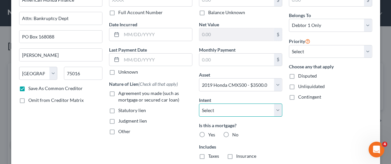
click at [277, 109] on select "Select Surrender Redeem Reaffirm Avoid Other" at bounding box center [240, 110] width 83 height 13
select select "2"
click at [199, 104] on select "Select Surrender Redeem Reaffirm Avoid Other" at bounding box center [240, 110] width 83 height 13
click at [300, 117] on div "Arrearage Amount $ Belongs To * Select Debtor 1 Only Debtor 2 Only Debtor 1 And…" at bounding box center [331, 97] width 90 height 222
click at [232, 134] on label "No" at bounding box center [235, 135] width 6 height 7
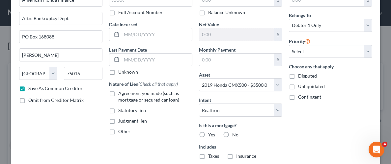
click at [235, 134] on input "No" at bounding box center [237, 134] width 4 height 4
radio input "true"
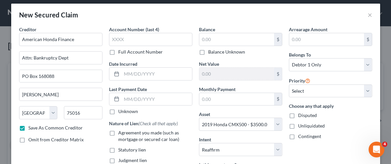
scroll to position [0, 0]
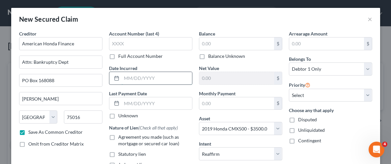
click at [153, 80] on input "text" at bounding box center [157, 78] width 70 height 13
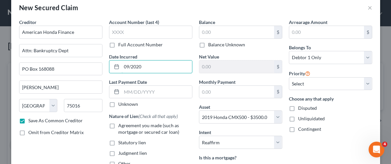
scroll to position [15, 0]
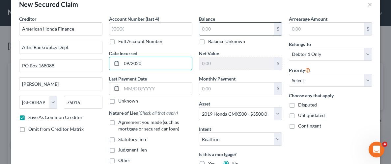
type input "09/2020"
click at [247, 31] on input "text" at bounding box center [236, 29] width 75 height 13
type input "600.00"
click at [298, 116] on label "Unliquidated" at bounding box center [311, 115] width 27 height 7
click at [301, 116] on input "Unliquidated" at bounding box center [303, 114] width 4 height 4
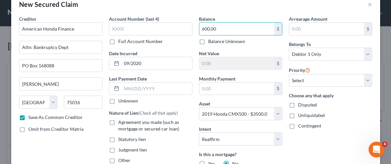
checkbox input "true"
click at [327, 141] on div "Arrearage Amount $ Belongs To * Select Debtor 1 Only Debtor 2 Only Debtor 1 And…" at bounding box center [331, 136] width 90 height 243
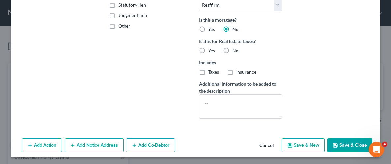
scroll to position [150, 0]
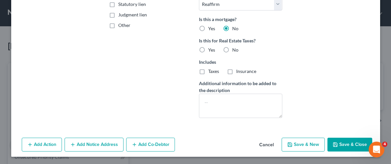
click at [342, 145] on button "Save & Close" at bounding box center [349, 145] width 45 height 14
checkbox input "false"
select select
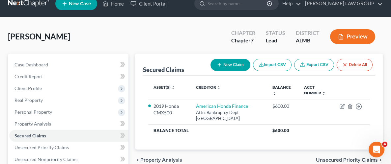
scroll to position [9, 0]
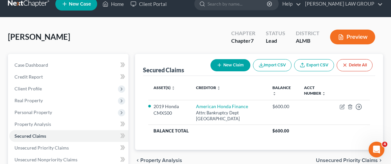
click at [233, 62] on button "New Claim" at bounding box center [230, 65] width 40 height 12
select select "0"
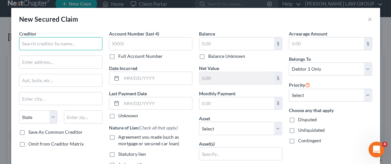
click at [64, 46] on input "text" at bounding box center [60, 43] width 83 height 13
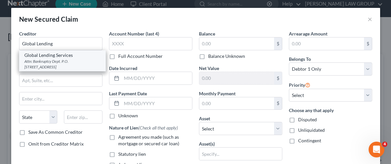
click at [61, 64] on div "Attn: Bankruptcy Dept. P.O. [STREET_ADDRESS]" at bounding box center [62, 64] width 76 height 11
type input "Global Lending Services"
type input "Attn: Bankruptcy Dept."
type input "P.O. Box 10437"
type input "[GEOGRAPHIC_DATA]"
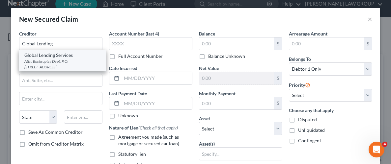
select select "42"
type input "29603"
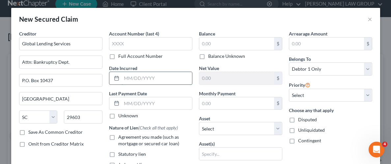
click at [144, 80] on input "text" at bounding box center [157, 78] width 70 height 13
type input "05/2022"
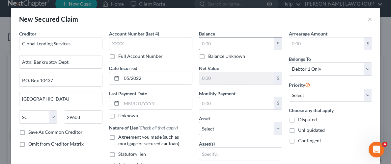
click at [232, 42] on input "text" at bounding box center [236, 44] width 75 height 13
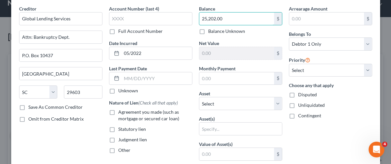
scroll to position [31, 0]
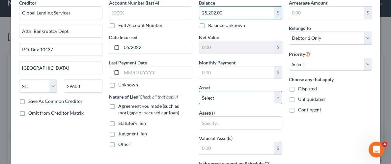
type input "25,202.00"
click at [276, 95] on select "Select Other Multiple Assets 2019 Ram 1500 Classic - $15035.0 2019 Honda CMX500…" at bounding box center [240, 97] width 83 height 13
select select "2"
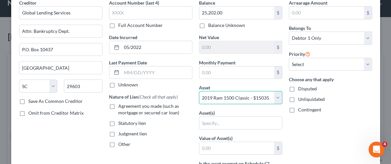
click at [199, 91] on select "Select Other Multiple Assets 2019 Ram 1500 Classic - $15035.0 2019 Honda CMX500…" at bounding box center [240, 97] width 83 height 13
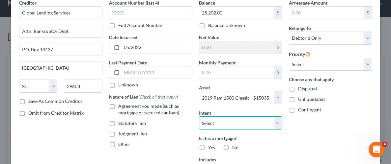
click at [281, 123] on select "Select Surrender Redeem Reaffirm Avoid Other" at bounding box center [240, 123] width 83 height 13
click at [315, 127] on div "Arrearage Amount $ Belongs To * Select Debtor 1 Only Debtor 2 Only Debtor 1 And…" at bounding box center [331, 110] width 90 height 222
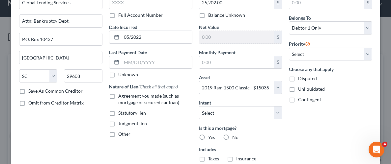
click at [232, 135] on label "No" at bounding box center [235, 137] width 6 height 7
click at [235, 135] on input "No" at bounding box center [237, 136] width 4 height 4
radio input "true"
click at [298, 91] on label "Unliquidated" at bounding box center [311, 89] width 27 height 7
click at [301, 90] on input "Unliquidated" at bounding box center [303, 88] width 4 height 4
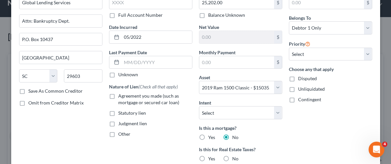
checkbox input "true"
click at [303, 141] on div "Arrearage Amount $ Belongs To * Select Debtor 1 Only Debtor 2 Only Debtor 1 And…" at bounding box center [331, 110] width 90 height 243
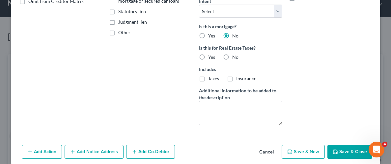
scroll to position [150, 0]
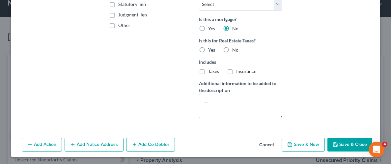
click at [347, 145] on button "Save & Close" at bounding box center [349, 145] width 45 height 14
select select
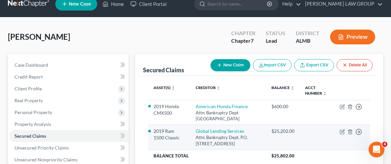
scroll to position [19, 0]
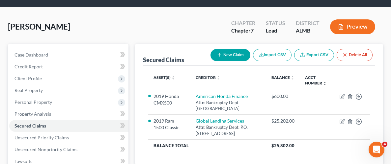
click at [238, 54] on button "New Claim" at bounding box center [230, 55] width 40 height 12
select select "0"
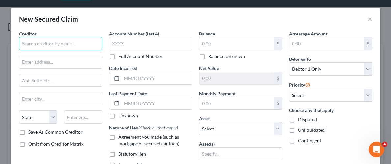
click at [82, 45] on input "text" at bounding box center [60, 43] width 83 height 13
type input "Mortgage Corporation of the South"
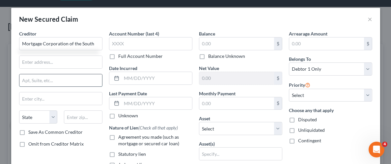
click at [68, 77] on input "text" at bounding box center [60, 80] width 83 height 13
click at [68, 65] on input "text" at bounding box center [60, 62] width 83 height 13
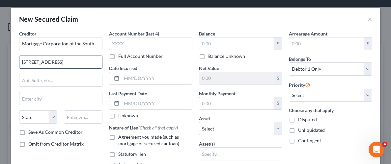
type input "[STREET_ADDRESS]"
type input "Wetumpka"
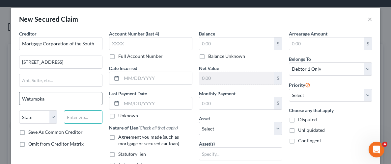
type input "36092"
select select "0"
type input "Wetumpka"
click at [52, 118] on select "State [US_STATE] AK AR AZ CA CO CT DE DC [GEOGRAPHIC_DATA] [GEOGRAPHIC_DATA] GU…" at bounding box center [38, 117] width 39 height 13
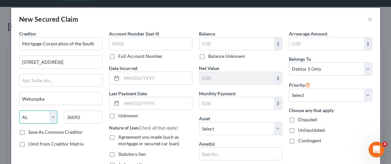
click at [33, 114] on select "State [US_STATE] AK AR AZ CA CO CT DE DC [GEOGRAPHIC_DATA] [GEOGRAPHIC_DATA] GU…" at bounding box center [38, 117] width 39 height 13
click at [213, 42] on input "text" at bounding box center [236, 44] width 75 height 13
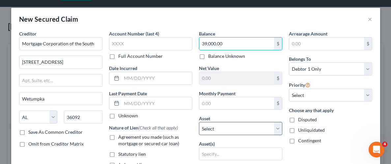
type input "39,000.00"
click at [281, 127] on select "Select Other Multiple Assets 2019 Ram 1500 Classic - $15035.0 2019 Honda CMX500…" at bounding box center [240, 128] width 83 height 13
select select "6"
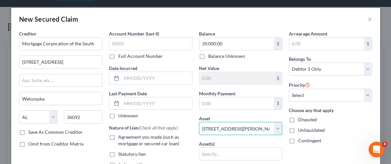
click at [199, 122] on select "Select Other Multiple Assets 2019 Ram 1500 Classic - $15035.0 2019 Honda CMX500…" at bounding box center [240, 128] width 83 height 13
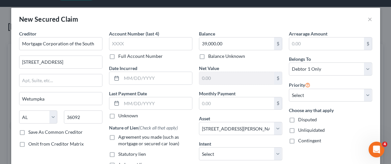
click at [298, 129] on label "Unliquidated" at bounding box center [311, 130] width 27 height 7
click at [301, 129] on input "Unliquidated" at bounding box center [303, 129] width 4 height 4
checkbox input "true"
click at [333, 150] on div "Arrearage Amount $ Belongs To * Select Debtor 1 Only Debtor 2 Only Debtor 1 And…" at bounding box center [331, 141] width 90 height 222
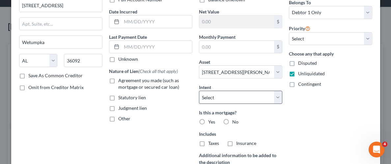
scroll to position [58, 0]
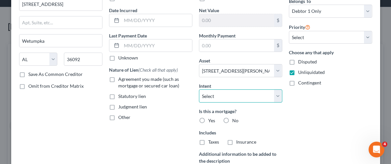
click at [281, 96] on select "Select Surrender Redeem Reaffirm Avoid Other" at bounding box center [240, 96] width 83 height 13
select select "0"
click at [199, 90] on select "Select Surrender Redeem Reaffirm Avoid Other" at bounding box center [240, 96] width 83 height 13
click at [272, 104] on div "Balance 39,000.00 $ Balance Unknown Balance Undetermined 39,000.00 $ Balance Un…" at bounding box center [241, 83] width 90 height 222
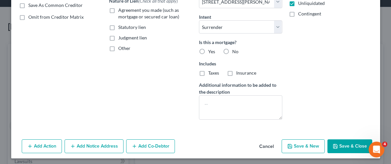
scroll to position [129, 0]
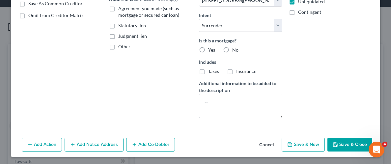
click at [345, 149] on button "Save & Close" at bounding box center [349, 145] width 45 height 14
select select
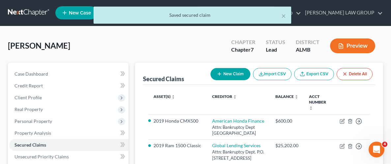
scroll to position [0, 0]
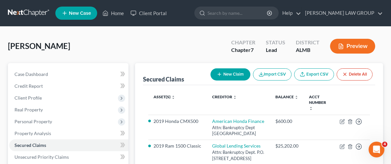
click at [231, 71] on button "New Claim" at bounding box center [230, 74] width 40 height 12
select select "0"
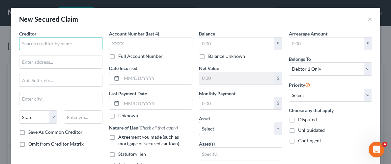
click at [92, 45] on input "text" at bounding box center [60, 43] width 83 height 13
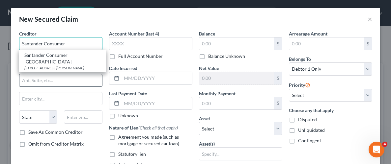
type input "Santander Consumer"
click at [81, 79] on input "text" at bounding box center [60, 80] width 83 height 13
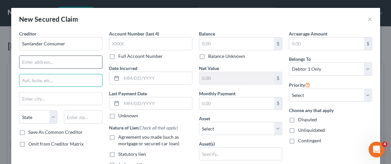
click at [64, 61] on input "text" at bounding box center [60, 62] width 83 height 13
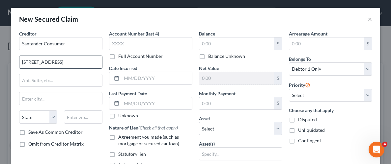
type input "[STREET_ADDRESS]"
type input "Suite 800"
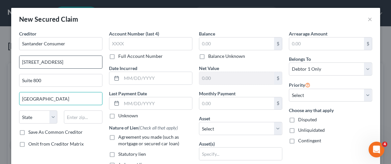
type input "[GEOGRAPHIC_DATA]"
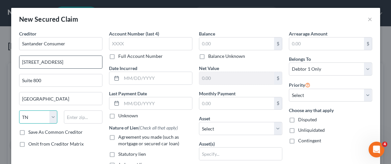
select select "45"
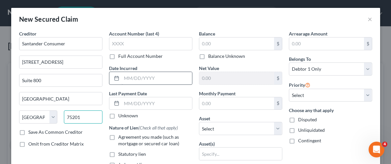
type input "75201"
click at [150, 75] on input "text" at bounding box center [157, 78] width 70 height 13
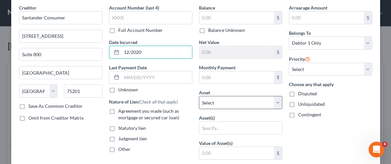
scroll to position [35, 0]
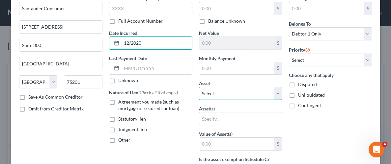
click at [281, 90] on select "Select Other Multiple Assets 2019 Ram 1500 Classic - $15035.0 2019 Honda CMX500…" at bounding box center [240, 93] width 83 height 13
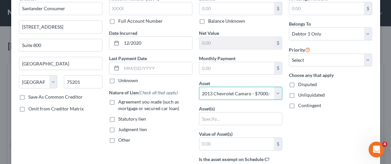
click at [199, 87] on select "Select Other Multiple Assets 2019 Ram 1500 Classic - $15035.0 2019 Honda CMX500…" at bounding box center [240, 93] width 83 height 13
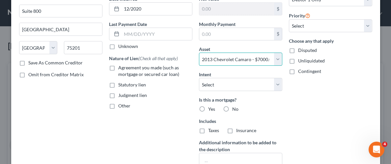
scroll to position [65, 0]
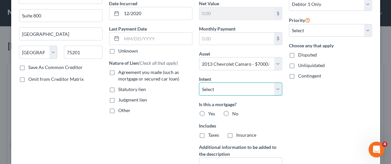
click at [278, 90] on select "Select Surrender Redeem Reaffirm Avoid Other" at bounding box center [240, 89] width 83 height 13
click at [199, 83] on select "Select Surrender Redeem Reaffirm Avoid Other" at bounding box center [240, 89] width 83 height 13
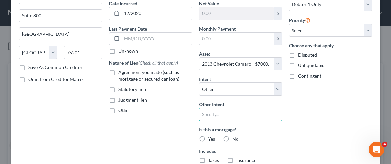
click at [235, 109] on input "text" at bounding box center [240, 114] width 83 height 13
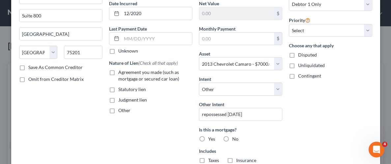
click at [290, 130] on div "Arrearage Amount $ Belongs To * Select Debtor 1 Only Debtor 2 Only Debtor 1 And…" at bounding box center [331, 88] width 90 height 247
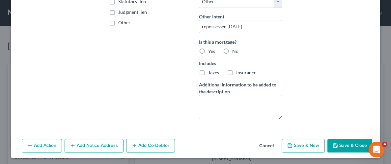
scroll to position [154, 0]
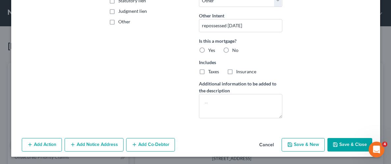
click at [350, 147] on button "Save & Close" at bounding box center [349, 145] width 45 height 14
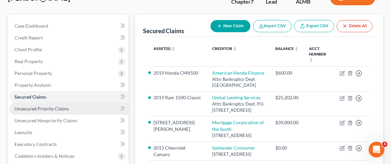
scroll to position [52, 0]
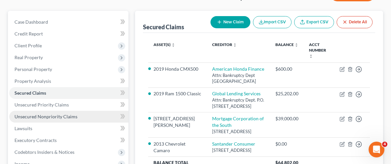
click at [53, 115] on span "Unsecured Nonpriority Claims" at bounding box center [45, 117] width 63 height 6
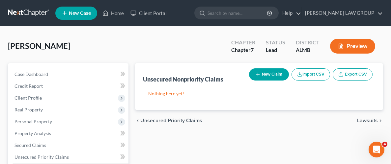
click at [266, 74] on button "New Claim" at bounding box center [269, 74] width 40 height 12
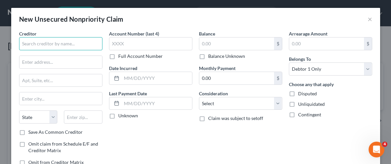
click at [73, 47] on input "text" at bounding box center [60, 43] width 83 height 13
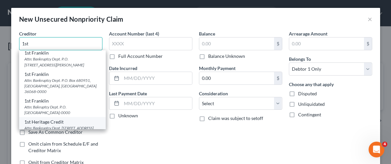
scroll to position [79, 0]
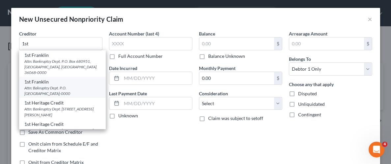
click at [47, 95] on div "Attn: Bakruptcy Dept. P.O. [GEOGRAPHIC_DATA]-0000" at bounding box center [62, 90] width 76 height 11
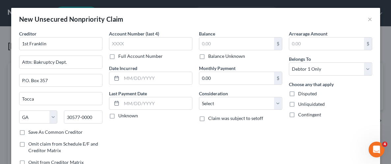
scroll to position [0, 0]
click at [53, 78] on input "P.O. Box 357" at bounding box center [60, 80] width 83 height 13
click at [129, 133] on div "Account Number (last 4) Full Account Number Date Incurred Last Payment Date Unk…" at bounding box center [151, 100] width 90 height 141
click at [56, 100] on input "Tocca" at bounding box center [60, 99] width 83 height 13
click at [128, 137] on div "Account Number (last 4) Full Account Number Date Incurred Last Payment Date Unk…" at bounding box center [151, 100] width 90 height 141
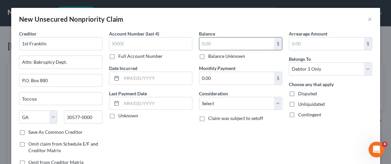
click at [241, 41] on input "text" at bounding box center [236, 44] width 75 height 13
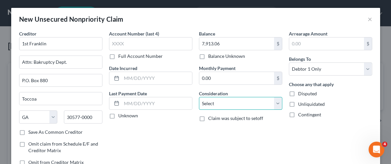
click at [269, 102] on select "Select Cable / Satellite Services Collection Agency Credit Card Debt Debt Couns…" at bounding box center [240, 103] width 83 height 13
click at [199, 97] on select "Select Cable / Satellite Services Collection Agency Credit Card Debt Debt Couns…" at bounding box center [240, 103] width 83 height 13
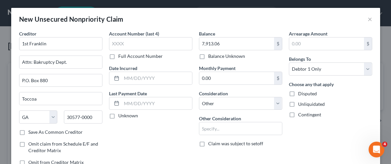
click at [311, 135] on div "Arrearage Amount $ Belongs To * Select Debtor 1 Only Debtor 2 Only Debtor 1 And…" at bounding box center [331, 100] width 90 height 141
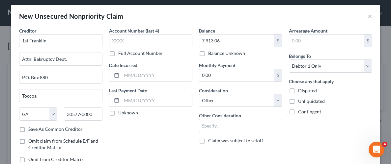
scroll to position [22, 0]
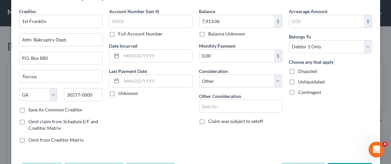
click at [298, 84] on label "Unliquidated" at bounding box center [311, 82] width 27 height 7
click at [301, 83] on input "Unliquidated" at bounding box center [303, 81] width 4 height 4
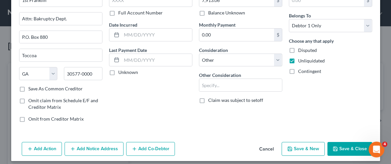
scroll to position [48, 0]
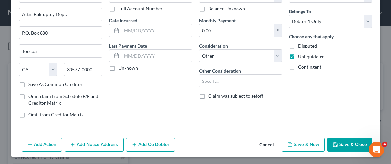
click at [344, 142] on button "Save & Close" at bounding box center [349, 145] width 45 height 14
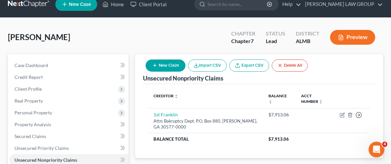
scroll to position [22, 0]
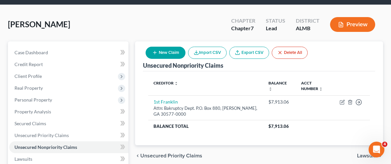
click at [162, 52] on button "New Claim" at bounding box center [166, 53] width 40 height 12
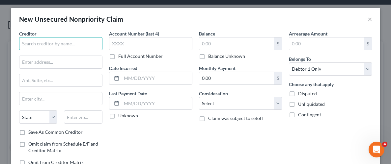
click at [87, 41] on input "text" at bounding box center [60, 43] width 83 height 13
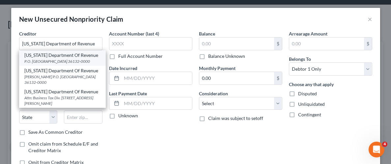
click at [68, 60] on div "P.O. [GEOGRAPHIC_DATA] 36132-0000" at bounding box center [62, 62] width 76 height 6
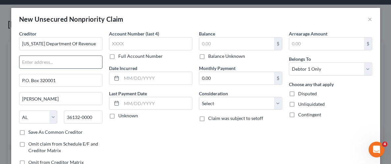
click at [53, 64] on input "text" at bounding box center [60, 62] width 83 height 13
click at [135, 138] on div "Account Number (last 4) Full Account Number Date Incurred Last Payment Date Unk…" at bounding box center [151, 100] width 90 height 141
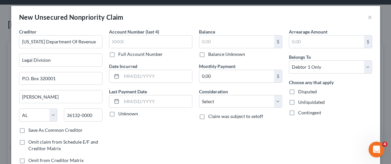
scroll to position [0, 0]
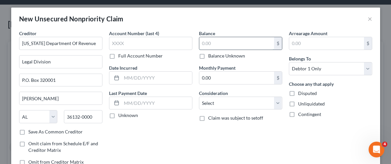
click at [235, 40] on input "text" at bounding box center [236, 43] width 75 height 13
click at [298, 102] on label "Unliquidated" at bounding box center [311, 104] width 27 height 7
click at [301, 102] on input "Unliquidated" at bounding box center [303, 103] width 4 height 4
drag, startPoint x: 315, startPoint y: 134, endPoint x: 309, endPoint y: 132, distance: 7.0
click at [315, 134] on div "Arrearage Amount $ Belongs To * Select Debtor 1 Only Debtor 2 Only Debtor 1 And…" at bounding box center [331, 100] width 90 height 141
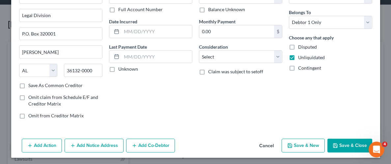
scroll to position [48, 0]
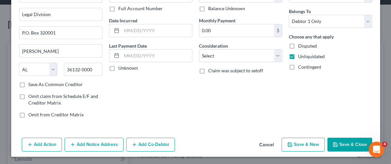
click at [341, 141] on button "Save & Close" at bounding box center [349, 145] width 45 height 14
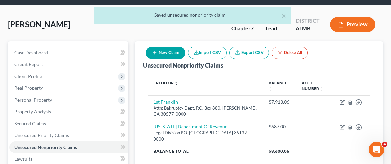
click at [173, 52] on button "New Claim" at bounding box center [166, 53] width 40 height 12
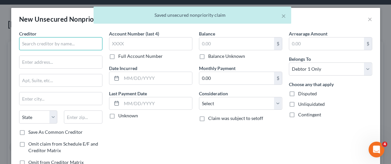
click at [77, 46] on input "text" at bounding box center [60, 43] width 83 height 13
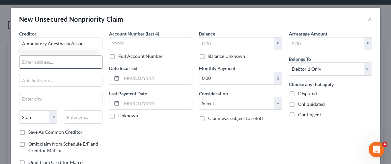
click at [71, 60] on input "text" at bounding box center [60, 62] width 83 height 13
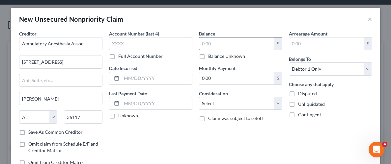
click at [222, 47] on input "text" at bounding box center [236, 44] width 75 height 13
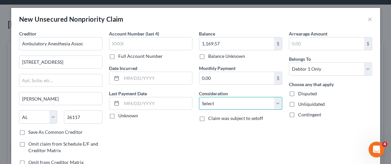
click at [276, 105] on select "Select Cable / Satellite Services Collection Agency Credit Card Debt Debt Couns…" at bounding box center [240, 103] width 83 height 13
click at [199, 97] on select "Select Cable / Satellite Services Collection Agency Credit Card Debt Debt Couns…" at bounding box center [240, 103] width 83 height 13
click at [298, 103] on label "Unliquidated" at bounding box center [311, 104] width 27 height 7
click at [301, 103] on input "Unliquidated" at bounding box center [303, 103] width 4 height 4
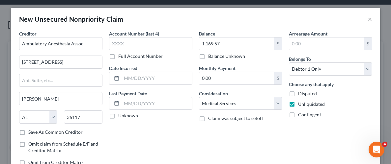
click at [272, 132] on div "Balance 1,169.57 $ Balance Unknown Balance Undetermined 1,169.57 $ Balance Unkn…" at bounding box center [241, 100] width 90 height 141
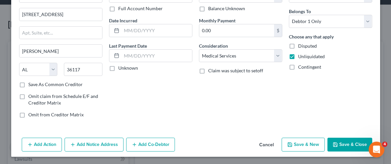
click at [349, 141] on button "Save & Close" at bounding box center [349, 145] width 45 height 14
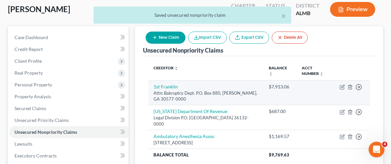
scroll to position [43, 0]
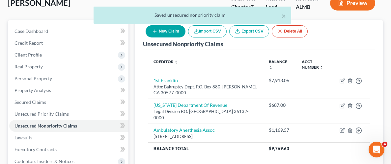
click at [174, 31] on button "New Claim" at bounding box center [166, 31] width 40 height 12
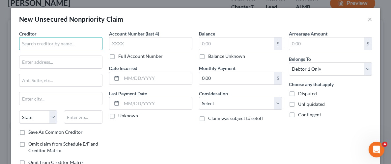
click at [89, 41] on input "text" at bounding box center [60, 43] width 83 height 13
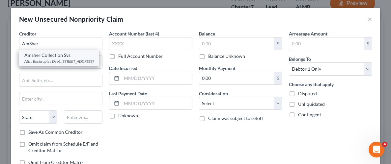
click at [67, 60] on div "Attn: Bankruptcy Dept. [STREET_ADDRESS]" at bounding box center [58, 62] width 69 height 6
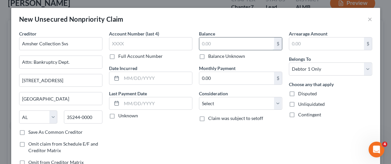
click at [224, 44] on input "text" at bounding box center [236, 44] width 75 height 13
click at [298, 104] on label "Unliquidated" at bounding box center [311, 104] width 27 height 7
click at [301, 104] on input "Unliquidated" at bounding box center [303, 103] width 4 height 4
click at [315, 134] on div "Arrearage Amount $ Belongs To * Select Debtor 1 Only Debtor 2 Only Debtor 1 And…" at bounding box center [331, 100] width 90 height 141
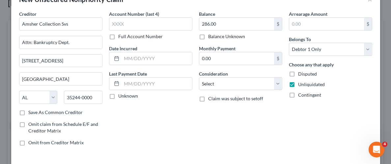
scroll to position [48, 0]
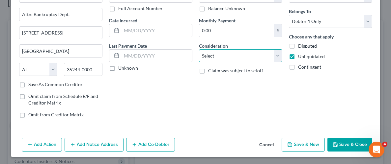
click at [276, 55] on select "Select Cable / Satellite Services Collection Agency Credit Card Debt Debt Couns…" at bounding box center [240, 55] width 83 height 13
click at [199, 49] on select "Select Cable / Satellite Services Collection Agency Credit Card Debt Debt Couns…" at bounding box center [240, 55] width 83 height 13
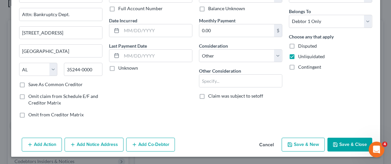
click at [353, 142] on button "Save & Close" at bounding box center [349, 145] width 45 height 14
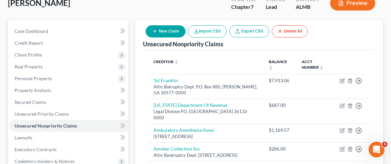
click at [159, 32] on button "New Claim" at bounding box center [166, 31] width 40 height 12
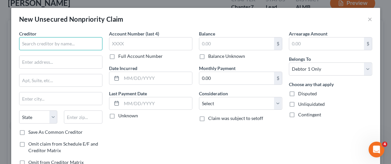
click at [66, 41] on input "text" at bounding box center [60, 43] width 83 height 13
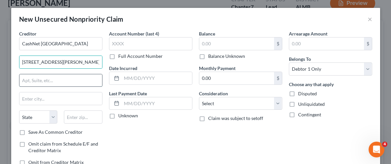
click at [59, 82] on input "text" at bounding box center [60, 80] width 83 height 13
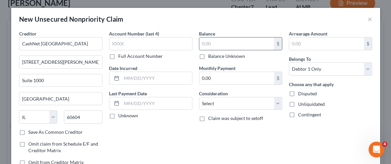
click at [219, 43] on input "text" at bounding box center [236, 44] width 75 height 13
click at [298, 106] on label "Unliquidated" at bounding box center [311, 104] width 27 height 7
click at [301, 105] on input "Unliquidated" at bounding box center [303, 103] width 4 height 4
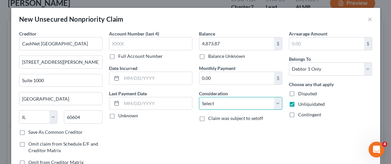
click at [276, 107] on select "Select Cable / Satellite Services Collection Agency Credit Card Debt Debt Couns…" at bounding box center [240, 103] width 83 height 13
click at [280, 104] on select "Select Cable / Satellite Services Collection Agency Credit Card Debt Debt Couns…" at bounding box center [240, 103] width 83 height 13
click at [199, 97] on select "Select Cable / Satellite Services Collection Agency Credit Card Debt Debt Couns…" at bounding box center [240, 103] width 83 height 13
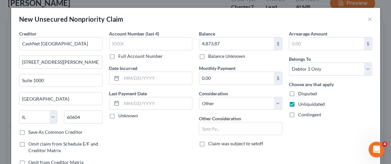
click at [308, 127] on div "Arrearage Amount $ Belongs To * Select Debtor 1 Only Debtor 2 Only Debtor 1 And…" at bounding box center [331, 100] width 90 height 141
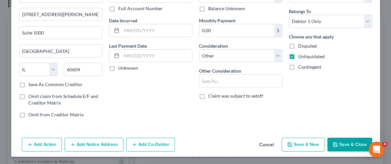
click at [347, 141] on button "Save & Close" at bounding box center [349, 145] width 45 height 14
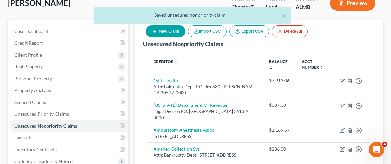
click at [165, 34] on button "New Claim" at bounding box center [166, 31] width 40 height 12
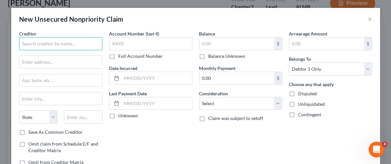
click at [81, 44] on input "text" at bounding box center [60, 43] width 83 height 13
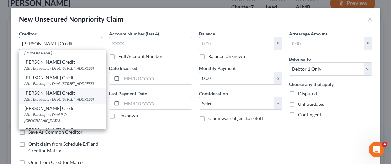
scroll to position [15, 0]
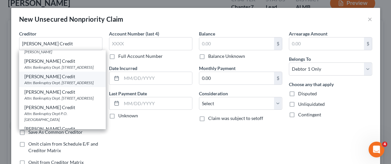
click at [51, 86] on div "Attn: Bankruptcy Dept. [STREET_ADDRESS]" at bounding box center [62, 83] width 76 height 6
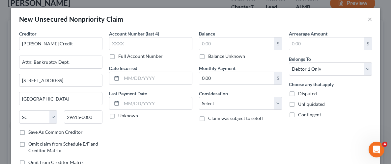
scroll to position [0, 0]
click at [95, 80] on input "[STREET_ADDRESS]" at bounding box center [60, 80] width 83 height 13
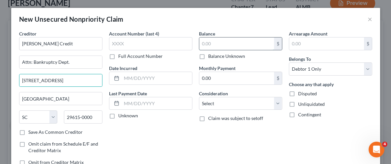
click at [226, 46] on input "text" at bounding box center [236, 44] width 75 height 13
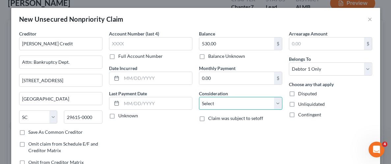
click at [276, 103] on select "Select Cable / Satellite Services Collection Agency Credit Card Debt Debt Couns…" at bounding box center [240, 103] width 83 height 13
click at [199, 97] on select "Select Cable / Satellite Services Collection Agency Credit Card Debt Debt Couns…" at bounding box center [240, 103] width 83 height 13
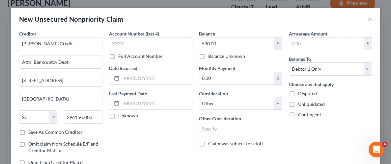
click at [298, 101] on label "Unliquidated" at bounding box center [311, 104] width 27 height 7
click at [301, 101] on input "Unliquidated" at bounding box center [303, 103] width 4 height 4
drag, startPoint x: 281, startPoint y: 156, endPoint x: 290, endPoint y: 147, distance: 13.3
click at [282, 156] on div "Balance 530.00 $ Balance Unknown Balance Undetermined 530.00 $ Balance Unknown …" at bounding box center [241, 100] width 90 height 141
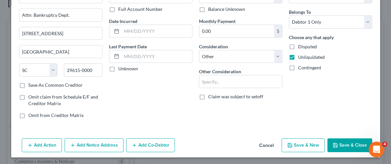
scroll to position [48, 0]
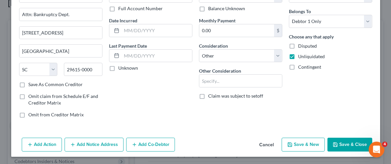
click at [344, 146] on button "Save & Close" at bounding box center [349, 145] width 45 height 14
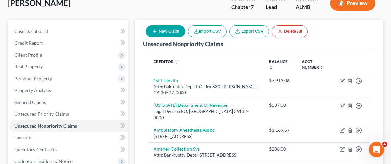
click at [175, 31] on button "New Claim" at bounding box center [166, 31] width 40 height 12
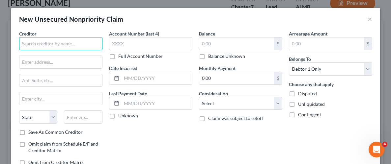
click at [88, 40] on input "text" at bounding box center [60, 43] width 83 height 13
click at [87, 43] on input "text" at bounding box center [60, 43] width 83 height 13
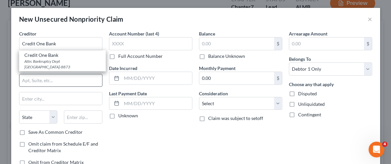
click at [84, 77] on input "text" at bounding box center [60, 80] width 83 height 13
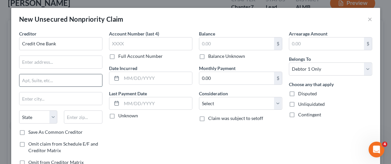
click at [78, 82] on input "text" at bounding box center [60, 80] width 83 height 13
click at [60, 61] on input "text" at bounding box center [60, 62] width 83 height 13
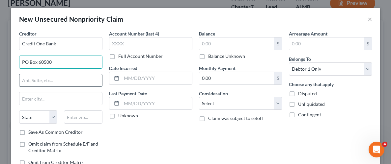
click at [60, 80] on input "text" at bounding box center [60, 80] width 83 height 13
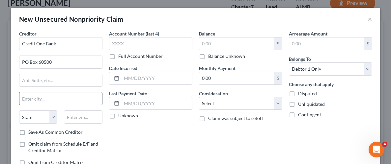
click at [56, 97] on input "text" at bounding box center [60, 99] width 83 height 13
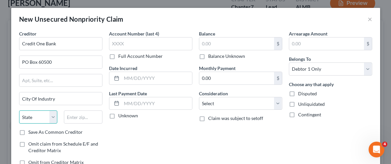
click at [53, 118] on select "State [US_STATE] AK AR AZ CA CO CT DE DC [GEOGRAPHIC_DATA] [GEOGRAPHIC_DATA] GU…" at bounding box center [38, 117] width 39 height 13
click at [19, 111] on select "State [US_STATE] AK AR AZ CA CO CT DE DC [GEOGRAPHIC_DATA] [GEOGRAPHIC_DATA] GU…" at bounding box center [38, 117] width 39 height 13
click at [84, 121] on input "text" at bounding box center [83, 117] width 39 height 13
click at [169, 138] on div "Account Number (last 4) Full Account Number Date Incurred Last Payment Date Unk…" at bounding box center [151, 100] width 90 height 141
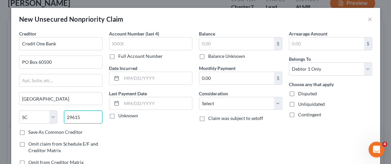
click at [87, 118] on input "29615" at bounding box center [83, 117] width 39 height 13
click at [105, 130] on div "Creditor * Credit One Bank [GEOGRAPHIC_DATA][US_STATE] [GEOGRAPHIC_DATA] CA CO …" at bounding box center [61, 100] width 90 height 141
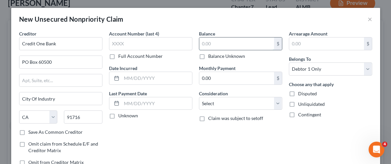
click at [250, 44] on input "text" at bounding box center [236, 44] width 75 height 13
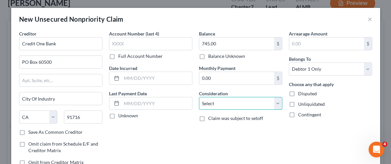
click at [272, 106] on select "Select Cable / Satellite Services Collection Agency Credit Card Debt Debt Couns…" at bounding box center [240, 103] width 83 height 13
click at [199, 97] on select "Select Cable / Satellite Services Collection Agency Credit Card Debt Debt Couns…" at bounding box center [240, 103] width 83 height 13
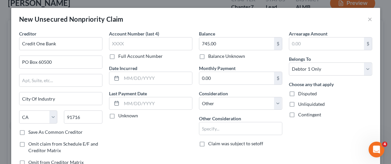
click at [298, 104] on label "Unliquidated" at bounding box center [311, 104] width 27 height 7
click at [301, 104] on input "Unliquidated" at bounding box center [303, 103] width 4 height 4
click at [367, 70] on select "Select Debtor 1 Only Debtor 2 Only Debtor 1 And Debtor 2 Only At Least One Of T…" at bounding box center [330, 69] width 83 height 13
click at [367, 68] on select "Select Debtor 1 Only Debtor 2 Only Debtor 1 And Debtor 2 Only At Least One Of T…" at bounding box center [330, 69] width 83 height 13
click at [365, 93] on div "Disputed" at bounding box center [330, 94] width 83 height 7
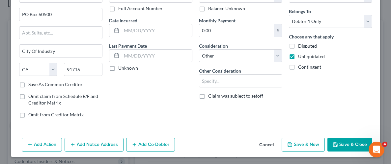
click at [343, 144] on button "Save & Close" at bounding box center [349, 145] width 45 height 14
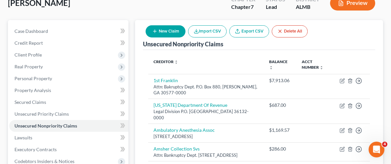
click at [163, 32] on button "New Claim" at bounding box center [166, 31] width 40 height 12
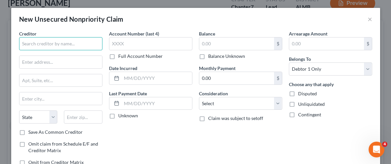
click at [81, 44] on input "text" at bounding box center [60, 43] width 83 height 13
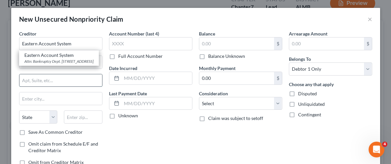
click at [74, 81] on input "text" at bounding box center [60, 80] width 83 height 13
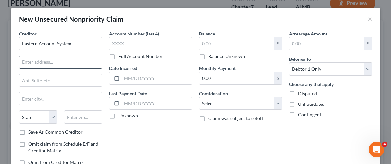
click at [63, 62] on input "text" at bounding box center [60, 62] width 83 height 13
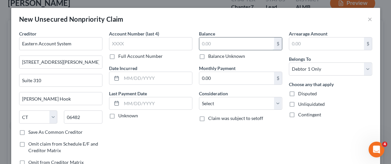
click at [242, 43] on input "text" at bounding box center [236, 44] width 75 height 13
click at [276, 104] on select "Select Cable / Satellite Services Collection Agency Credit Card Debt Debt Couns…" at bounding box center [240, 103] width 83 height 13
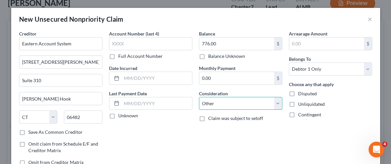
click at [199, 97] on select "Select Cable / Satellite Services Collection Agency Credit Card Debt Debt Couns…" at bounding box center [240, 103] width 83 height 13
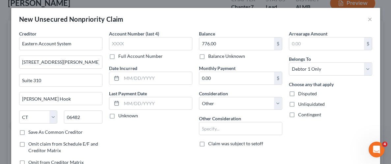
click at [298, 104] on label "Unliquidated" at bounding box center [311, 104] width 27 height 7
click at [301, 104] on input "Unliquidated" at bounding box center [303, 103] width 4 height 4
click at [315, 127] on div "Arrearage Amount $ Belongs To * Select Debtor 1 Only Debtor 2 Only Debtor 1 And…" at bounding box center [331, 100] width 90 height 141
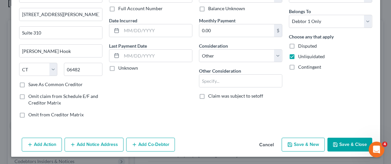
click at [345, 148] on button "Save & Close" at bounding box center [349, 145] width 45 height 14
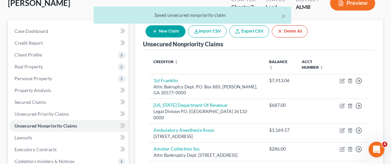
click at [167, 34] on button "New Claim" at bounding box center [166, 31] width 40 height 12
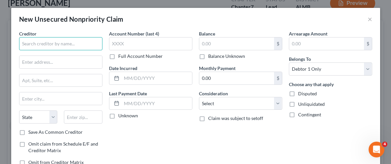
click at [85, 41] on input "text" at bounding box center [60, 43] width 83 height 13
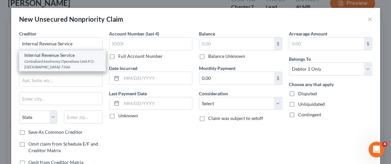
click at [75, 64] on div "Centralized Insolvency Operations Unit P.O. [GEOGRAPHIC_DATA]-7346" at bounding box center [62, 64] width 76 height 11
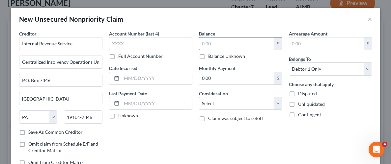
click at [231, 44] on input "text" at bounding box center [236, 44] width 75 height 13
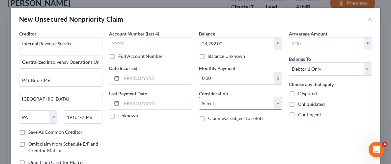
click at [277, 106] on select "Select Cable / Satellite Services Collection Agency Credit Card Debt Debt Couns…" at bounding box center [240, 103] width 83 height 13
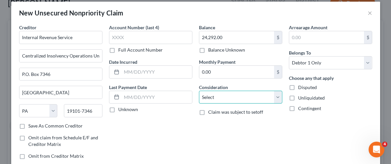
scroll to position [9, 0]
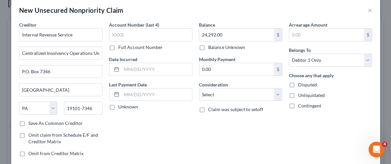
click at [312, 134] on div "Arrearage Amount $ Belongs To * Select Debtor 1 Only Debtor 2 Only Debtor 1 And…" at bounding box center [331, 91] width 90 height 141
click at [298, 95] on label "Unliquidated" at bounding box center [311, 95] width 27 height 7
click at [301, 95] on input "Unliquidated" at bounding box center [303, 94] width 4 height 4
click at [276, 95] on select "Select Cable / Satellite Services Collection Agency Credit Card Debt Debt Couns…" at bounding box center [240, 94] width 83 height 13
click at [262, 120] on div "Balance 24,292.00 $ Balance Unknown Balance Undetermined 24,292.00 $ Balance Un…" at bounding box center [241, 91] width 90 height 141
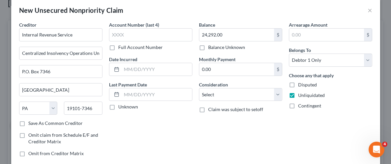
click at [298, 118] on div "Arrearage Amount $ Belongs To * Select Debtor 1 Only Debtor 2 Only Debtor 1 And…" at bounding box center [331, 91] width 90 height 141
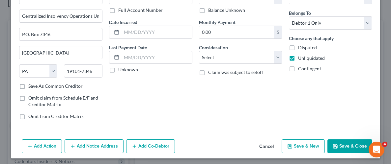
scroll to position [48, 0]
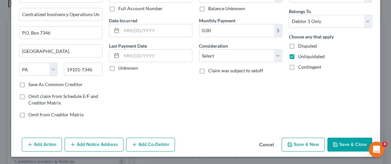
drag, startPoint x: 349, startPoint y: 142, endPoint x: 345, endPoint y: 144, distance: 4.4
click at [349, 143] on button "Save & Close" at bounding box center [349, 145] width 45 height 14
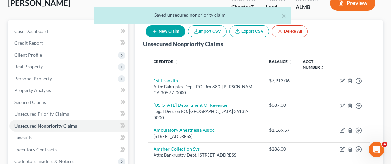
click at [168, 30] on button "New Claim" at bounding box center [166, 31] width 40 height 12
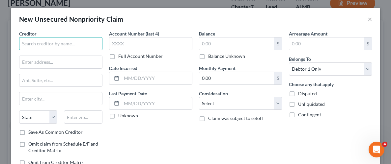
click at [79, 45] on input "text" at bounding box center [60, 43] width 83 height 13
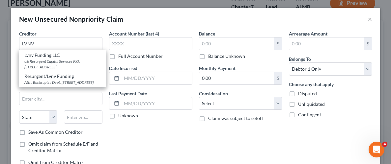
click at [109, 131] on div "Account Number (last 4) Full Account Number Date Incurred Last Payment Date Unk…" at bounding box center [151, 100] width 90 height 141
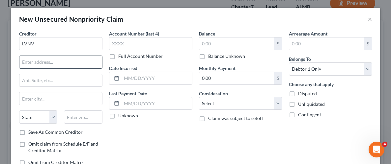
click at [71, 63] on input "text" at bounding box center [60, 62] width 83 height 13
click at [68, 46] on input "LVNV" at bounding box center [60, 43] width 83 height 13
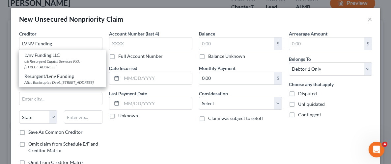
click at [123, 129] on div "Account Number (last 4) Full Account Number Date Incurred Last Payment Date Unk…" at bounding box center [151, 100] width 90 height 141
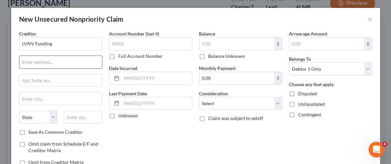
click at [46, 59] on input "text" at bounding box center [60, 62] width 83 height 13
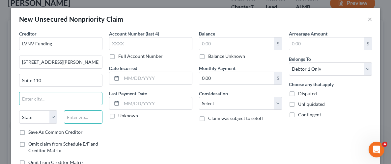
click at [89, 120] on input "text" at bounding box center [83, 117] width 39 height 13
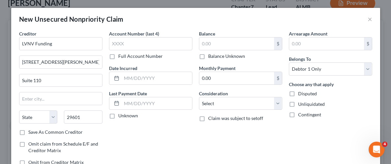
click at [104, 133] on div "Creditor * LVNV Funding 55 [PERSON_NAME] Place Suite [GEOGRAPHIC_DATA][US_STATE…" at bounding box center [61, 100] width 90 height 141
click at [220, 42] on input "text" at bounding box center [236, 44] width 75 height 13
click at [298, 104] on label "Unliquidated" at bounding box center [311, 104] width 27 height 7
click at [301, 104] on input "Unliquidated" at bounding box center [303, 103] width 4 height 4
drag, startPoint x: 281, startPoint y: 120, endPoint x: 287, endPoint y: 123, distance: 7.1
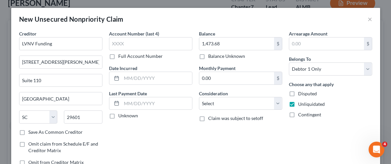
click at [283, 123] on div "Balance 1,473.68 $ Balance Unknown Balance Undetermined 1,473.68 $ Balance Unkn…" at bounding box center [241, 100] width 90 height 141
click at [275, 103] on select "Select Cable / Satellite Services Collection Agency Credit Card Debt Debt Couns…" at bounding box center [240, 103] width 83 height 13
click at [199, 97] on select "Select Cable / Satellite Services Collection Agency Credit Card Debt Debt Couns…" at bounding box center [240, 103] width 83 height 13
click at [252, 120] on div "Other Consideration" at bounding box center [240, 125] width 83 height 20
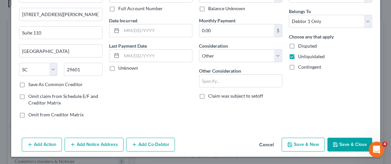
click at [349, 141] on button "Save & Close" at bounding box center [349, 145] width 45 height 14
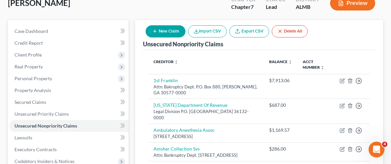
click at [166, 30] on button "New Claim" at bounding box center [166, 31] width 40 height 12
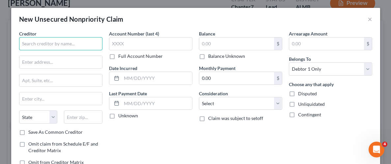
click at [85, 44] on input "text" at bounding box center [60, 43] width 83 height 13
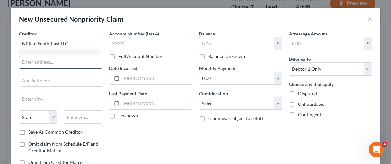
click at [67, 57] on input "text" at bounding box center [60, 62] width 83 height 13
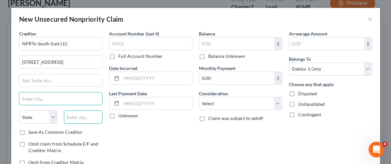
click at [80, 118] on input "text" at bounding box center [83, 117] width 39 height 13
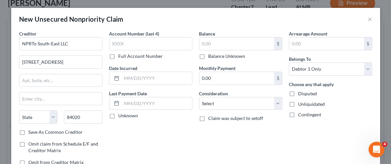
click at [136, 138] on div "Account Number (last 4) Full Account Number Date Incurred Last Payment Date Unk…" at bounding box center [151, 100] width 90 height 141
click at [223, 42] on input "text" at bounding box center [236, 44] width 75 height 13
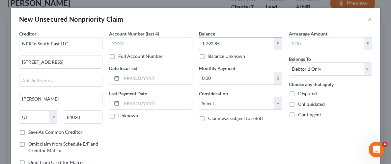
click at [298, 104] on label "Unliquidated" at bounding box center [311, 104] width 27 height 7
click at [301, 104] on input "Unliquidated" at bounding box center [303, 103] width 4 height 4
click at [282, 106] on div "Balance 1,792.85 $ Balance Unknown Balance Undetermined 1,792.85 $ Balance Unkn…" at bounding box center [241, 100] width 90 height 141
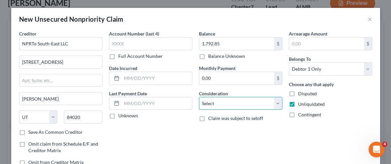
click at [277, 105] on select "Select Cable / Satellite Services Collection Agency Credit Card Debt Debt Couns…" at bounding box center [240, 103] width 83 height 13
click at [199, 97] on select "Select Cable / Satellite Services Collection Agency Credit Card Debt Debt Couns…" at bounding box center [240, 103] width 83 height 13
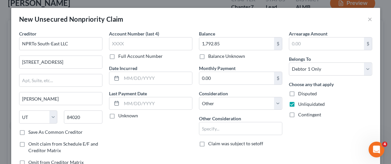
click at [311, 133] on div "Arrearage Amount $ Belongs To * Select Debtor 1 Only Debtor 2 Only Debtor 1 And…" at bounding box center [331, 100] width 90 height 141
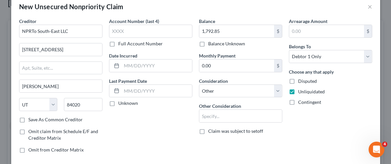
scroll to position [43, 0]
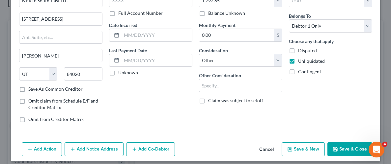
click at [349, 155] on div "Add Action Add Notice Address Add Co-Debtor Cancel Save & New Save & Close" at bounding box center [195, 151] width 369 height 22
click at [350, 150] on button "Save & Close" at bounding box center [349, 150] width 45 height 14
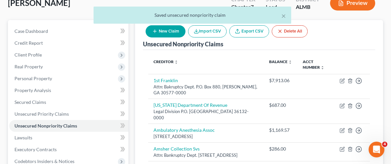
click at [166, 32] on button "New Claim" at bounding box center [166, 31] width 40 height 12
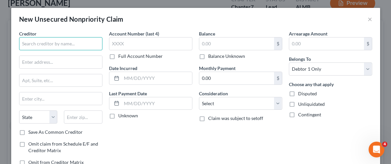
click at [69, 46] on input "text" at bounding box center [60, 43] width 83 height 13
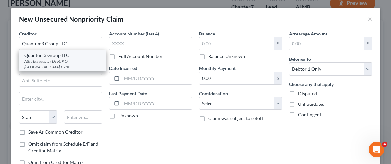
click at [60, 64] on div "Attn: Bankruptcy Dept. P.O. [GEOGRAPHIC_DATA]-0788" at bounding box center [62, 64] width 76 height 11
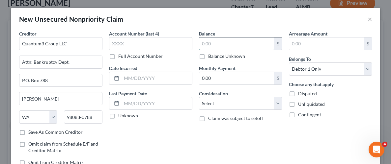
click at [246, 46] on input "text" at bounding box center [236, 44] width 75 height 13
click at [298, 105] on label "Unliquidated" at bounding box center [311, 104] width 27 height 7
click at [301, 105] on input "Unliquidated" at bounding box center [303, 103] width 4 height 4
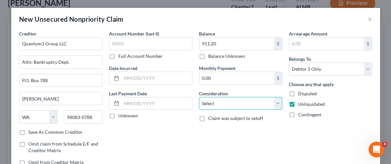
click at [279, 106] on select "Select Cable / Satellite Services Collection Agency Credit Card Debt Debt Couns…" at bounding box center [240, 103] width 83 height 13
click at [199, 97] on select "Select Cable / Satellite Services Collection Agency Credit Card Debt Debt Couns…" at bounding box center [240, 103] width 83 height 13
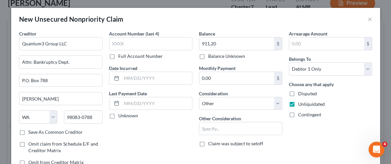
click at [339, 143] on div "Arrearage Amount $ Belongs To * Select Debtor 1 Only Debtor 2 Only Debtor 1 And…" at bounding box center [331, 100] width 90 height 141
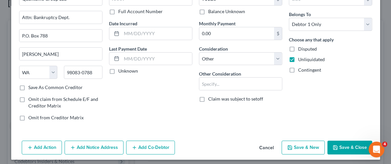
scroll to position [48, 0]
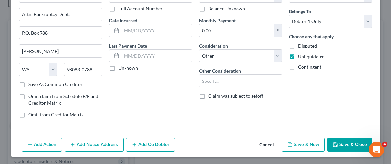
click at [348, 144] on button "Save & Close" at bounding box center [349, 145] width 45 height 14
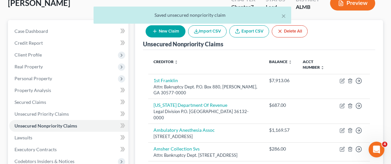
click at [171, 34] on button "New Claim" at bounding box center [166, 31] width 40 height 12
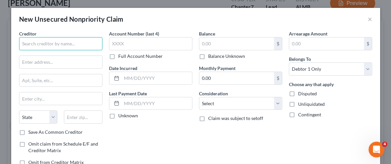
click at [82, 45] on input "text" at bounding box center [60, 43] width 83 height 13
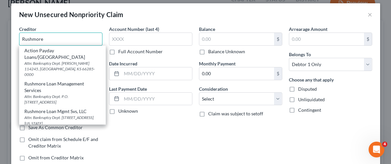
scroll to position [1, 0]
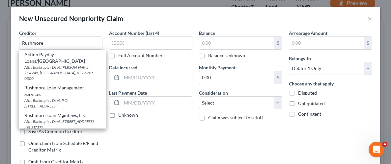
click at [111, 142] on div "Account Number (last 4) Full Account Number Date Incurred Last Payment Date Unk…" at bounding box center [151, 100] width 90 height 141
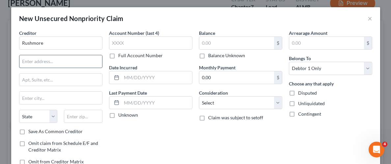
click at [66, 61] on input "text" at bounding box center [60, 61] width 83 height 13
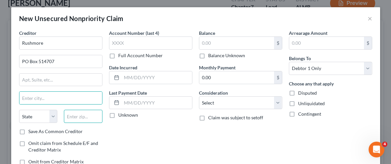
click at [87, 120] on input "text" at bounding box center [83, 116] width 39 height 13
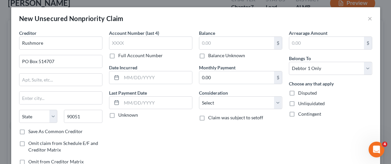
click at [165, 132] on div "Account Number (last 4) Full Account Number Date Incurred Last Payment Date Unk…" at bounding box center [151, 100] width 90 height 141
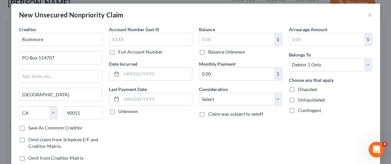
scroll to position [7, 0]
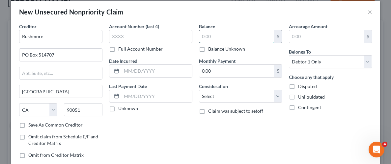
click at [233, 32] on input "text" at bounding box center [236, 36] width 75 height 13
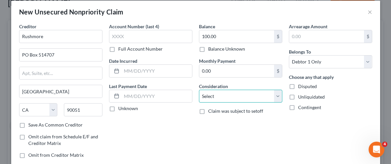
click at [276, 99] on select "Select Cable / Satellite Services Collection Agency Credit Card Debt Debt Couns…" at bounding box center [240, 96] width 83 height 13
click at [199, 90] on select "Select Cable / Satellite Services Collection Agency Credit Card Debt Debt Couns…" at bounding box center [240, 96] width 83 height 13
click at [298, 97] on label "Unliquidated" at bounding box center [311, 97] width 27 height 7
click at [301, 97] on input "Unliquidated" at bounding box center [303, 96] width 4 height 4
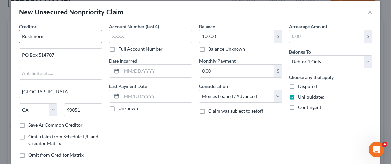
click at [59, 39] on input "Rushmore" at bounding box center [60, 36] width 83 height 13
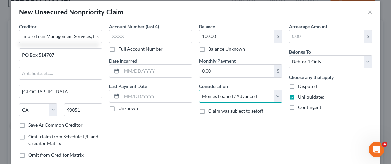
click at [275, 95] on select "Select Cable / Satellite Services Collection Agency Credit Card Debt Debt Couns…" at bounding box center [240, 96] width 83 height 13
click at [199, 90] on select "Select Cable / Satellite Services Collection Agency Credit Card Debt Debt Couns…" at bounding box center [240, 96] width 83 height 13
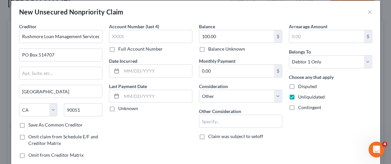
click at [315, 131] on div "Arrearage Amount $ Belongs To * Select Debtor 1 Only Debtor 2 Only Debtor 1 And…" at bounding box center [331, 93] width 90 height 141
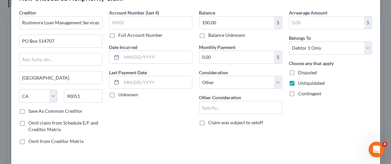
scroll to position [48, 0]
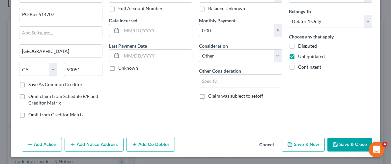
click at [347, 141] on button "Save & Close" at bounding box center [349, 145] width 45 height 14
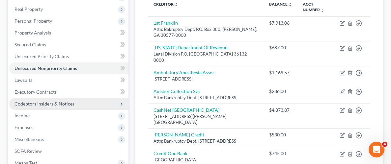
scroll to position [126, 0]
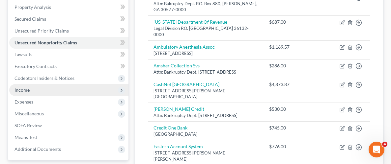
click at [24, 88] on span "Income" at bounding box center [21, 90] width 15 height 6
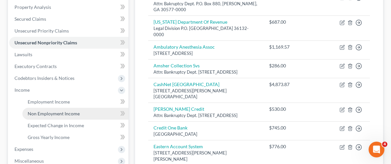
click at [52, 114] on span "Non Employment Income" at bounding box center [54, 114] width 52 height 6
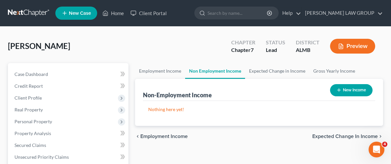
click at [344, 91] on button "New Income" at bounding box center [351, 90] width 42 height 12
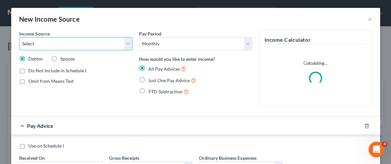
click at [128, 45] on select "Select Unemployment Disability (from employer) Pension Retirement Social Securi…" at bounding box center [75, 43] width 113 height 13
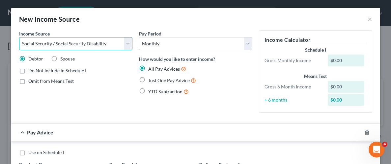
click at [19, 37] on select "Select Unemployment Disability (from employer) Pension Retirement Social Securi…" at bounding box center [75, 43] width 113 height 13
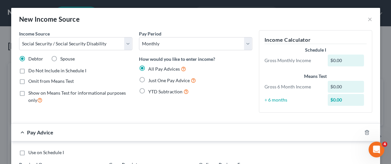
click at [148, 80] on label "Just One Pay Advice" at bounding box center [172, 81] width 48 height 8
click at [151, 80] on input "Just One Pay Advice" at bounding box center [153, 79] width 4 height 4
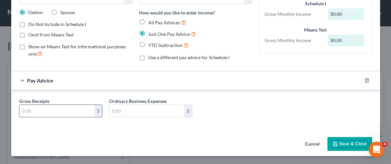
scroll to position [46, 0]
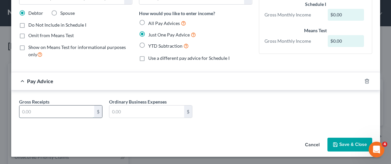
click at [85, 113] on input "text" at bounding box center [56, 112] width 75 height 13
click at [133, 126] on div "Gross Receipts 1,740 $ Ordinary Business Expenses $" at bounding box center [195, 110] width 369 height 39
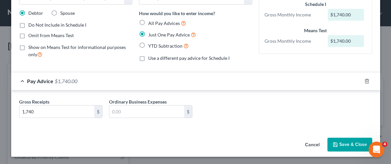
click at [347, 143] on button "Save & Close" at bounding box center [349, 145] width 45 height 14
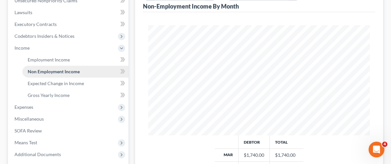
scroll to position [171, 0]
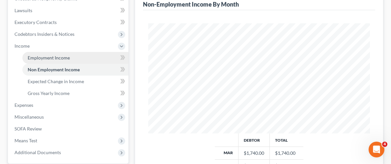
click at [58, 57] on span "Employment Income" at bounding box center [49, 58] width 42 height 6
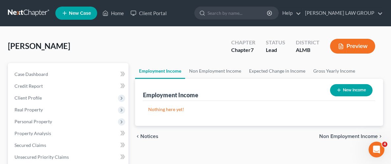
click at [350, 86] on button "New Income" at bounding box center [351, 90] width 42 height 12
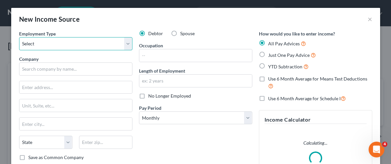
click at [127, 44] on select "Select Full or [DEMOGRAPHIC_DATA] Employment Self Employment" at bounding box center [75, 43] width 113 height 13
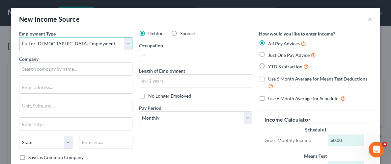
click at [19, 37] on select "Select Full or [DEMOGRAPHIC_DATA] Employment Self Employment" at bounding box center [75, 43] width 113 height 13
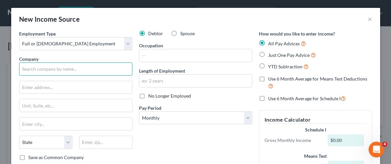
click at [104, 70] on input "text" at bounding box center [75, 69] width 113 height 13
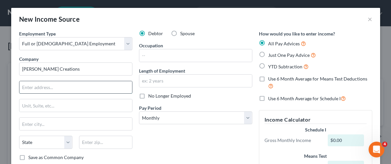
click at [107, 88] on input "text" at bounding box center [75, 87] width 113 height 13
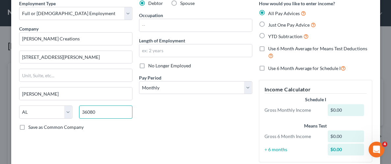
scroll to position [31, 0]
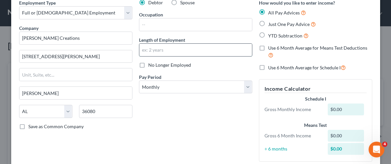
click at [237, 50] on input "text" at bounding box center [195, 50] width 113 height 13
click at [217, 127] on div "Debtor Spouse Occupation Length of Employment 27 years No Longer Employed Pay P…" at bounding box center [196, 83] width 120 height 168
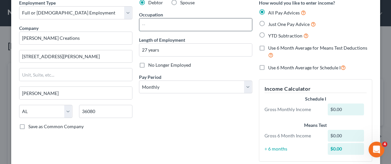
click at [232, 26] on input "text" at bounding box center [195, 24] width 113 height 13
click at [212, 108] on div "Debtor Spouse Occupation Business Owner Length of Employment 27 years No Longer…" at bounding box center [196, 83] width 120 height 168
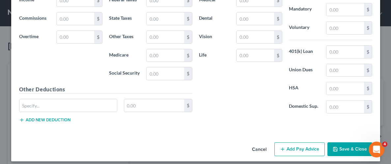
scroll to position [296, 0]
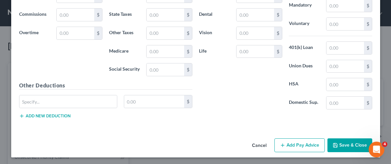
click at [353, 143] on button "Save & Close" at bounding box center [349, 146] width 45 height 14
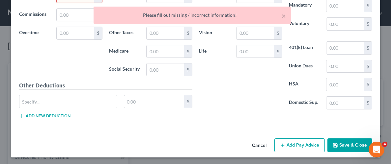
click at [277, 116] on div "Insurance Deductions Medical $ Dental $ Vision $ Life $ Other Obligations Contr…" at bounding box center [286, 50] width 180 height 148
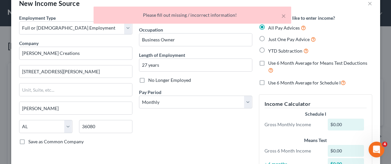
scroll to position [13, 0]
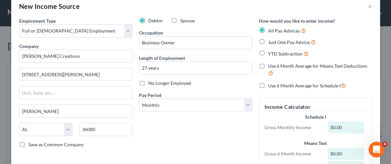
click at [245, 133] on div "Debtor Spouse Occupation Business Owner Length of Employment 27 years No Longer…" at bounding box center [196, 101] width 120 height 168
click at [268, 42] on label "Just One Pay Advice" at bounding box center [292, 43] width 48 height 8
click at [271, 42] on input "Just One Pay Advice" at bounding box center [273, 41] width 4 height 4
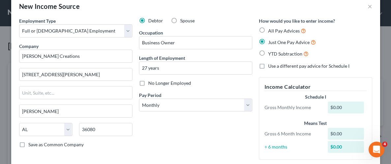
click at [221, 126] on div "Debtor Spouse Occupation Business Owner Length of Employment 27 years No Longer…" at bounding box center [196, 91] width 120 height 148
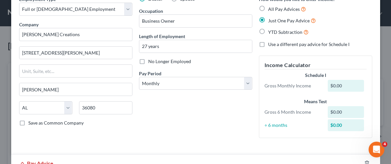
scroll to position [239, 0]
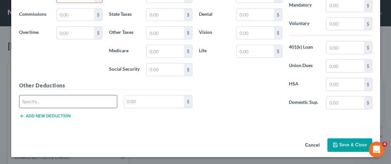
click at [83, 104] on input "text" at bounding box center [68, 101] width 98 height 13
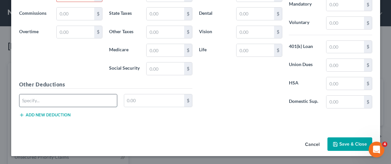
scroll to position [227, 0]
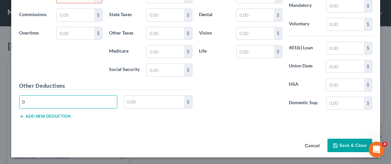
click at [346, 143] on button "Save & Close" at bounding box center [349, 146] width 45 height 14
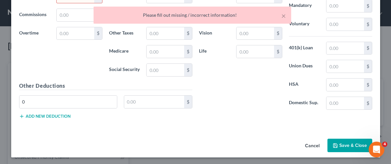
click at [278, 116] on div "Insurance Deductions Medical $ Dental $ Vision $ Life $ Other Obligations Contr…" at bounding box center [286, 51] width 180 height 148
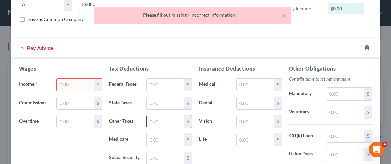
scroll to position [135, 0]
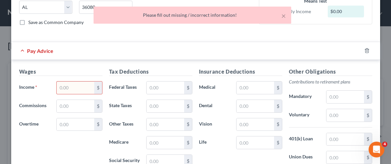
click at [81, 89] on input "text" at bounding box center [75, 88] width 37 height 13
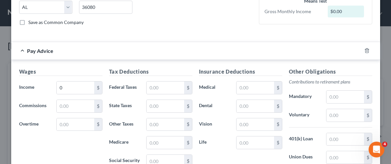
click at [209, 143] on label "Life" at bounding box center [215, 142] width 38 height 13
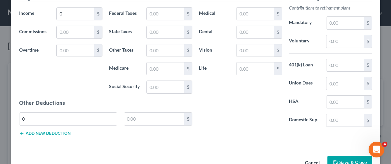
scroll to position [227, 0]
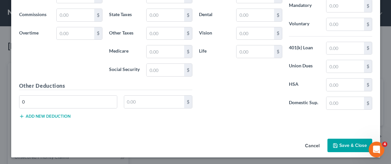
click at [349, 139] on button "Save & Close" at bounding box center [349, 146] width 45 height 14
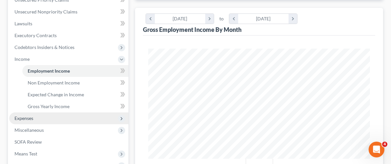
scroll to position [159, 0]
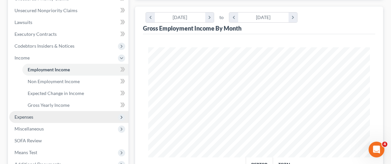
click at [27, 119] on span "Expenses" at bounding box center [23, 117] width 19 height 6
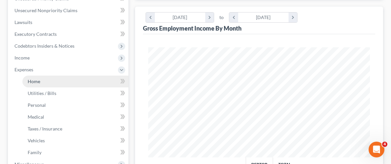
click at [37, 82] on span "Home" at bounding box center [34, 82] width 13 height 6
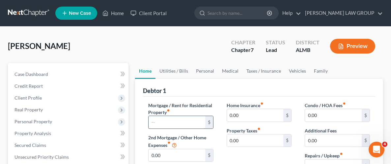
click at [195, 122] on input "text" at bounding box center [177, 122] width 57 height 13
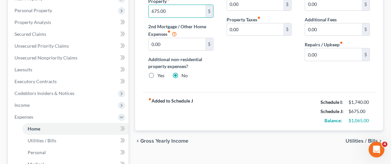
scroll to position [116, 0]
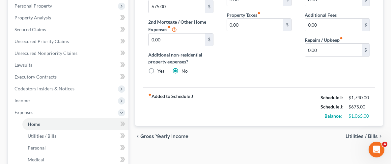
click at [353, 134] on span "Utilities / Bills" at bounding box center [361, 136] width 32 height 5
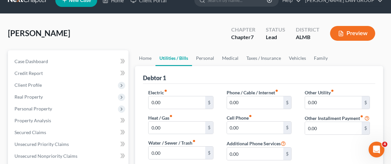
scroll to position [38, 0]
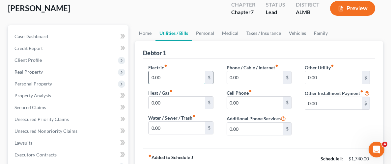
click at [193, 75] on input "0.00" at bounding box center [177, 77] width 57 height 13
click at [269, 76] on input "0.00" at bounding box center [255, 77] width 57 height 13
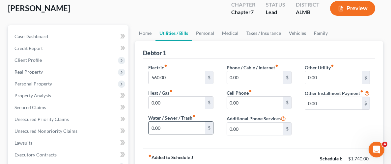
click at [187, 128] on input "0.00" at bounding box center [177, 128] width 57 height 13
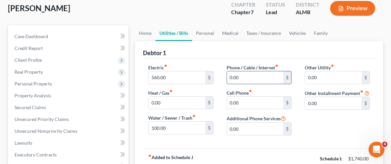
click at [253, 74] on input "0.00" at bounding box center [255, 77] width 57 height 13
click at [263, 99] on input "0.00" at bounding box center [255, 103] width 57 height 13
click at [260, 76] on input "75.00" at bounding box center [255, 77] width 57 height 13
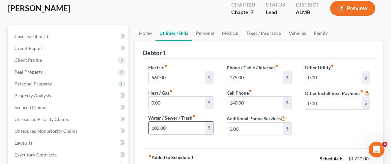
click at [187, 126] on input "100.00" at bounding box center [177, 128] width 57 height 13
click at [335, 125] on div "Other Utility fiber_manual_record 0.00 $ Other Installment Payment fiber_manual…" at bounding box center [337, 102] width 78 height 77
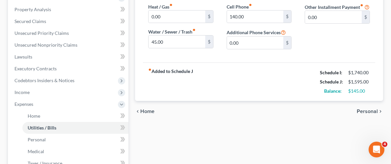
scroll to position [129, 0]
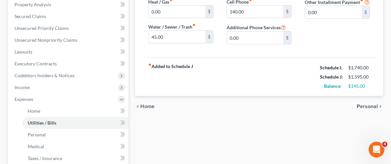
click at [367, 105] on span "Personal" at bounding box center [367, 106] width 21 height 5
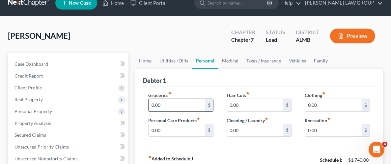
scroll to position [11, 0]
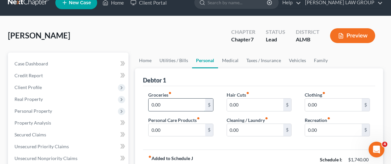
click at [178, 107] on input "0.00" at bounding box center [177, 105] width 57 height 13
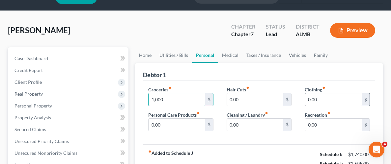
scroll to position [21, 0]
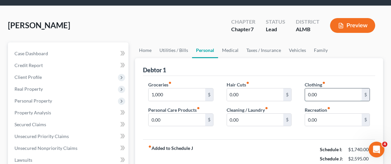
click at [339, 94] on input "0.00" at bounding box center [333, 95] width 57 height 13
click at [194, 118] on input "0.00" at bounding box center [177, 120] width 57 height 13
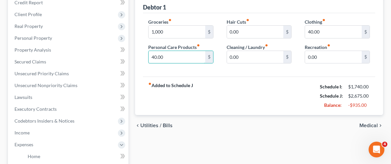
scroll to position [92, 0]
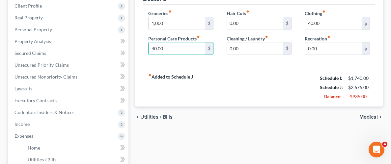
click at [362, 115] on span "Medical" at bounding box center [368, 117] width 18 height 5
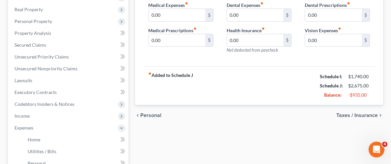
scroll to position [102, 0]
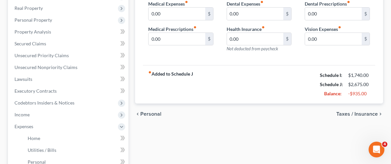
click at [351, 112] on span "Taxes / Insurance" at bounding box center [356, 114] width 41 height 5
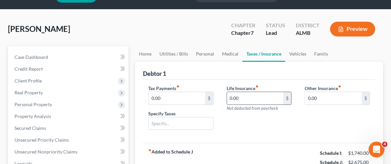
scroll to position [17, 0]
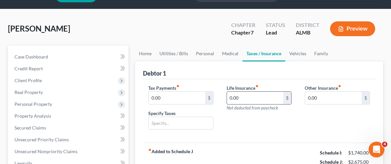
click at [262, 97] on input "0.00" at bounding box center [255, 98] width 57 height 13
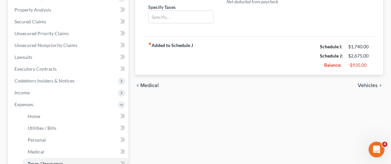
scroll to position [123, 0]
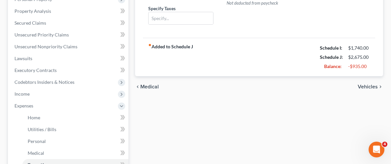
click at [151, 87] on span "Medical" at bounding box center [149, 86] width 18 height 5
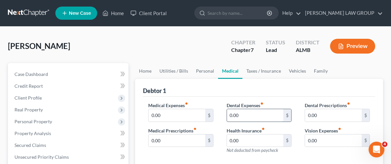
click at [264, 113] on input "0.00" at bounding box center [255, 115] width 57 height 13
click at [260, 139] on input "0.00" at bounding box center [255, 141] width 57 height 13
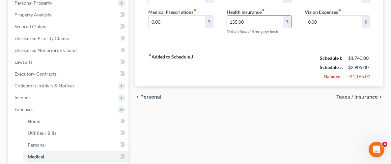
scroll to position [122, 0]
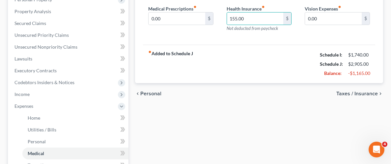
click at [375, 93] on span "Taxes / Insurance" at bounding box center [356, 93] width 41 height 5
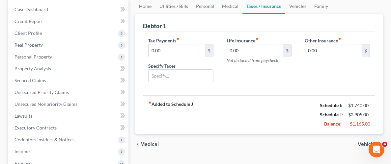
scroll to position [72, 0]
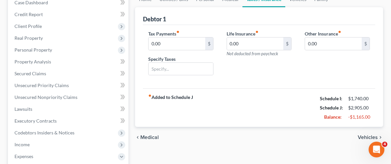
click at [363, 135] on span "Vehicles" at bounding box center [368, 137] width 20 height 5
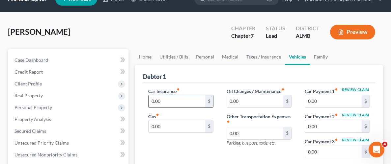
scroll to position [14, 0]
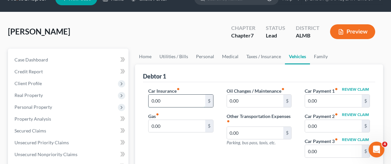
click at [183, 101] on input "0.00" at bounding box center [177, 101] width 57 height 13
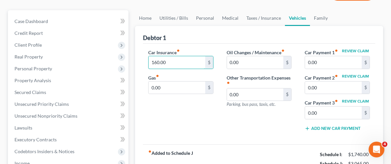
scroll to position [59, 0]
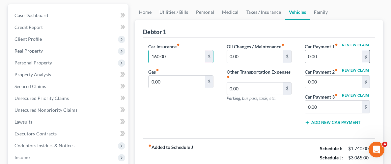
click at [363, 54] on div "$" at bounding box center [366, 56] width 8 height 13
click at [344, 56] on input "0.00" at bounding box center [333, 56] width 57 height 13
click at [361, 43] on button "Review Claim" at bounding box center [355, 45] width 29 height 4
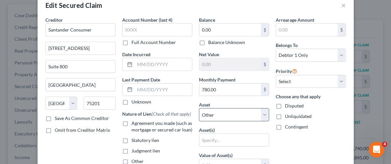
scroll to position [14, 0]
click at [263, 116] on select "Select Other Multiple Assets 2019 Ram 1500 Classic - $15035.0 2019 Honda CMX500…" at bounding box center [234, 115] width 70 height 13
click at [343, 5] on button "×" at bounding box center [343, 6] width 5 height 8
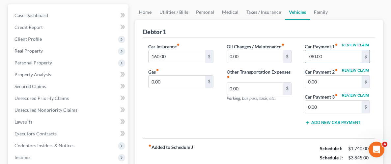
click at [339, 58] on input "780.00" at bounding box center [333, 56] width 57 height 13
click at [360, 69] on button "Review Claim" at bounding box center [355, 70] width 29 height 4
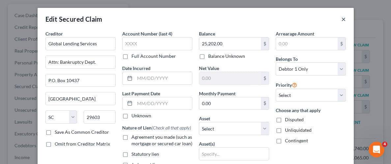
click at [341, 17] on button "×" at bounding box center [343, 19] width 5 height 8
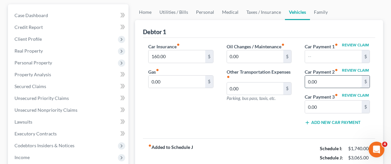
click at [347, 81] on input "0.00" at bounding box center [333, 82] width 57 height 13
click at [291, 137] on div "Car Insurance fiber_manual_record 160.00 $ Gas fiber_manual_record 0.00 $ Oil C…" at bounding box center [259, 88] width 232 height 101
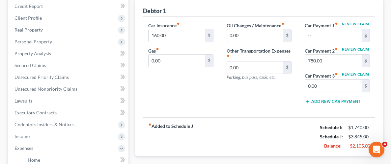
scroll to position [83, 0]
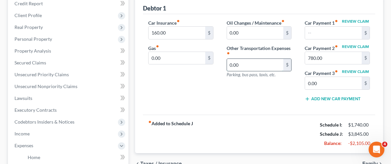
click at [256, 65] on input "0.00" at bounding box center [255, 65] width 57 height 13
click at [279, 115] on div "fiber_manual_record Added to Schedule J Schedule I: $1,740.00 Schedule J: $4,24…" at bounding box center [259, 134] width 232 height 39
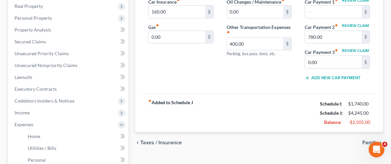
scroll to position [138, 0]
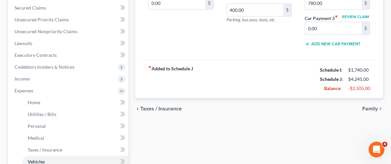
click at [376, 108] on span "Family" at bounding box center [369, 108] width 15 height 5
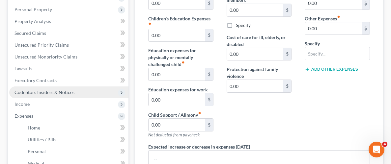
scroll to position [109, 0]
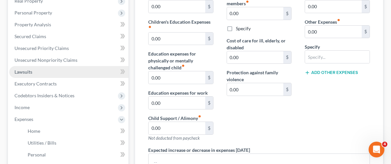
click at [25, 73] on span "Lawsuits" at bounding box center [23, 72] width 18 height 6
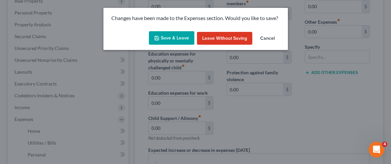
click at [172, 41] on button "Save & Leave" at bounding box center [171, 38] width 45 height 14
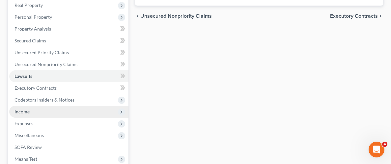
scroll to position [118, 0]
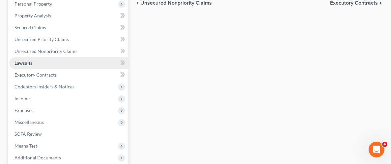
click at [28, 63] on span "Lawsuits" at bounding box center [23, 63] width 18 height 6
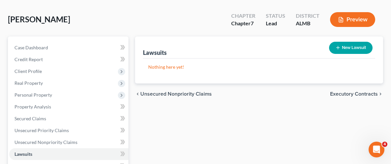
scroll to position [22, 0]
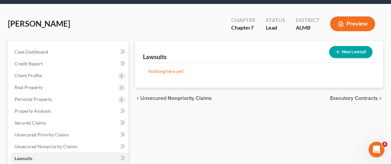
click at [352, 52] on button "New Lawsuit" at bounding box center [350, 52] width 43 height 12
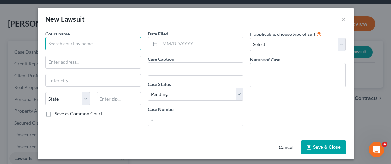
click at [105, 45] on input "text" at bounding box center [93, 43] width 96 height 13
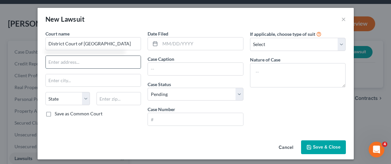
click at [82, 62] on input "text" at bounding box center [93, 62] width 95 height 13
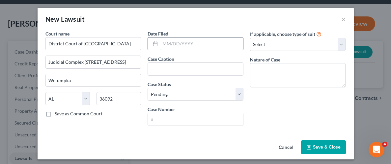
click at [200, 48] on input "text" at bounding box center [201, 44] width 83 height 13
click at [274, 103] on div "If applicable, choose type of suit Select Repossession Garnishment Foreclosure …" at bounding box center [298, 80] width 102 height 101
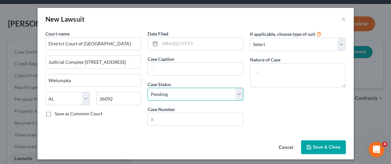
click at [238, 95] on select "Select Pending On Appeal Concluded" at bounding box center [196, 94] width 96 height 13
click at [148, 88] on select "Select Pending On Appeal Concluded" at bounding box center [196, 94] width 96 height 13
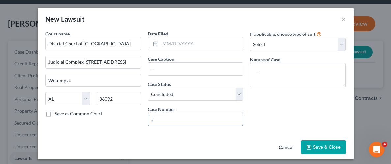
click at [174, 120] on input "text" at bounding box center [195, 119] width 95 height 13
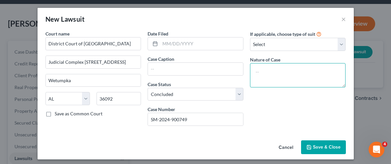
click at [283, 74] on textarea at bounding box center [298, 75] width 96 height 24
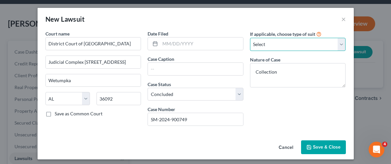
click at [341, 47] on select "Select Repossession Garnishment Foreclosure Attached, Seized, Or Levied Other" at bounding box center [298, 44] width 96 height 13
click at [250, 38] on select "Select Repossession Garnishment Foreclosure Attached, Seized, Or Levied Other" at bounding box center [298, 44] width 96 height 13
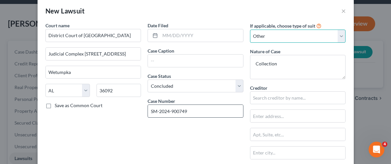
scroll to position [10, 0]
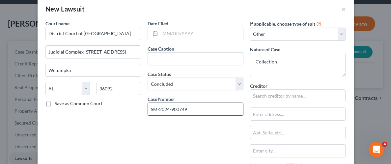
drag, startPoint x: 189, startPoint y: 108, endPoint x: 172, endPoint y: 110, distance: 17.6
click at [172, 110] on input "SM-2024-900749" at bounding box center [195, 109] width 95 height 13
click at [183, 31] on input "text" at bounding box center [201, 33] width 83 height 13
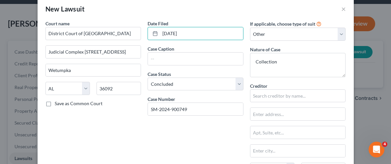
click at [216, 142] on div "Date Filed [DATE] Case Caption Case Status * Select Pending On Appeal Concluded…" at bounding box center [195, 123] width 102 height 207
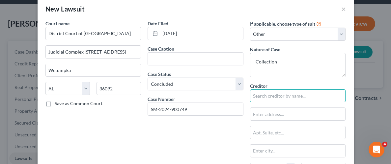
click at [277, 96] on input "text" at bounding box center [298, 96] width 96 height 13
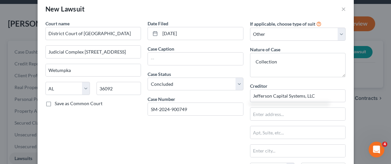
click at [232, 135] on div "Date Filed [DATE] Case Caption Case Status * Select Pending On Appeal Concluded…" at bounding box center [195, 123] width 102 height 207
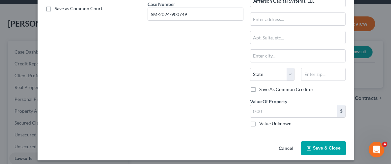
scroll to position [109, 0]
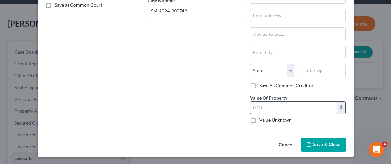
click at [307, 111] on input "text" at bounding box center [293, 108] width 87 height 13
click at [325, 146] on span "Save & Close" at bounding box center [327, 145] width 28 height 6
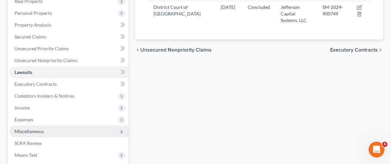
scroll to position [127, 0]
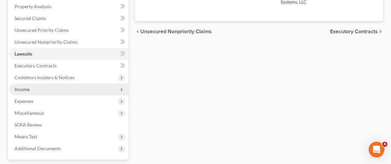
click at [27, 89] on span "Income" at bounding box center [21, 90] width 15 height 6
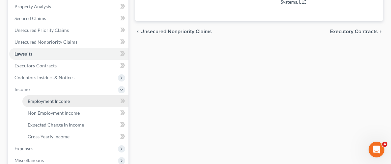
click at [46, 101] on span "Employment Income" at bounding box center [49, 101] width 42 height 6
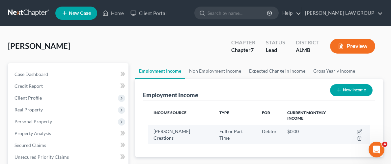
scroll to position [110, 234]
click at [358, 130] on icon "button" at bounding box center [359, 131] width 3 height 3
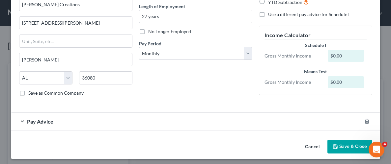
scroll to position [66, 0]
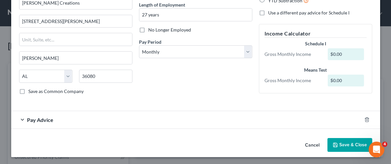
click at [43, 119] on span "Pay Advice" at bounding box center [40, 120] width 26 height 6
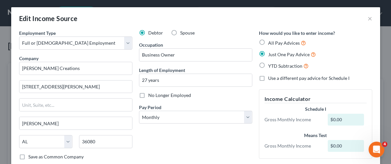
scroll to position [0, 0]
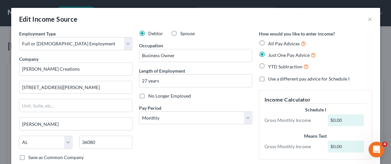
click at [268, 52] on label "Just One Pay Advice" at bounding box center [292, 55] width 48 height 8
click at [271, 52] on input "Just One Pay Advice" at bounding box center [273, 53] width 4 height 4
click at [367, 18] on div "Edit Income Source ×" at bounding box center [195, 19] width 369 height 22
click at [368, 18] on button "×" at bounding box center [370, 19] width 5 height 8
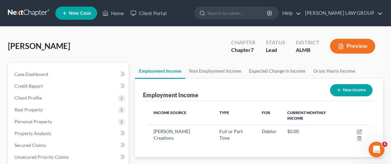
scroll to position [3, 0]
